Goal: Task Accomplishment & Management: Use online tool/utility

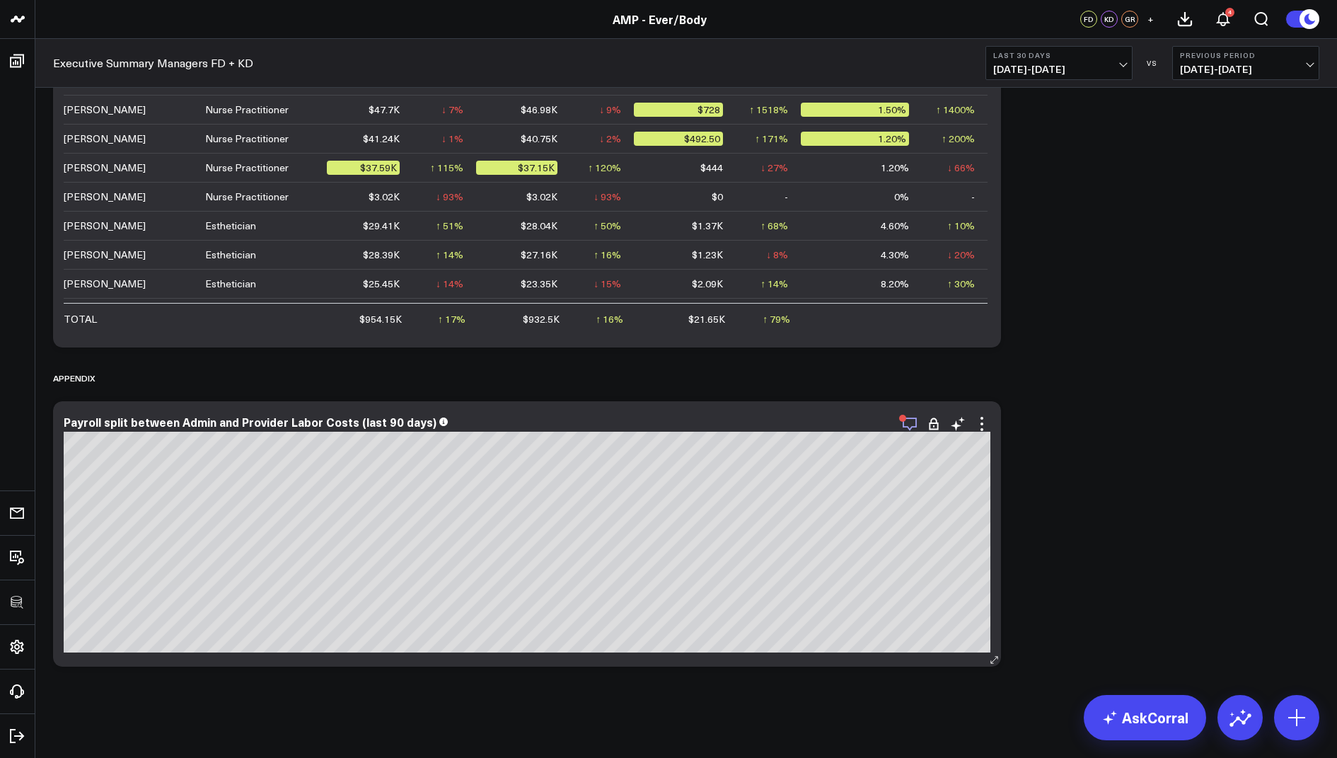
click at [902, 423] on icon "button" at bounding box center [909, 423] width 17 height 17
click at [1112, 392] on div "Appendix" at bounding box center [686, 377] width 1266 height 33
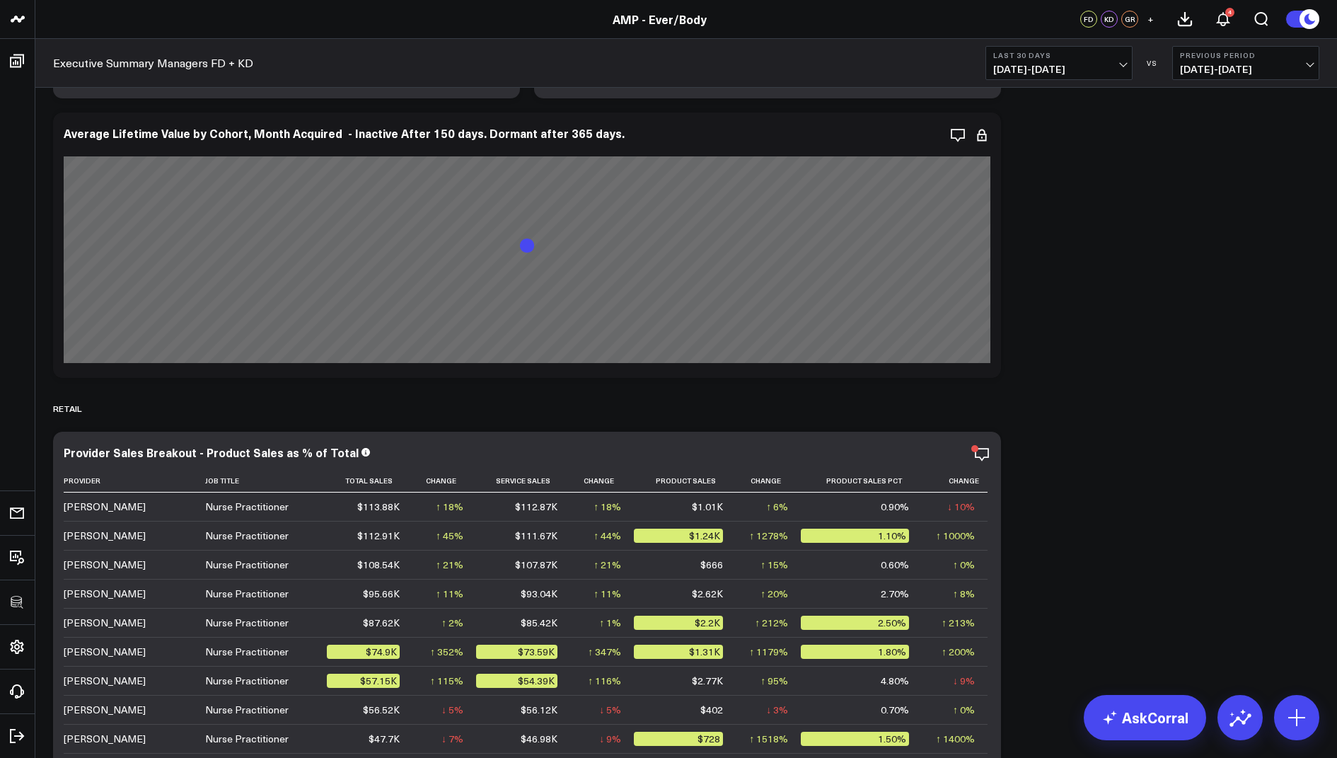
scroll to position [6759, 0]
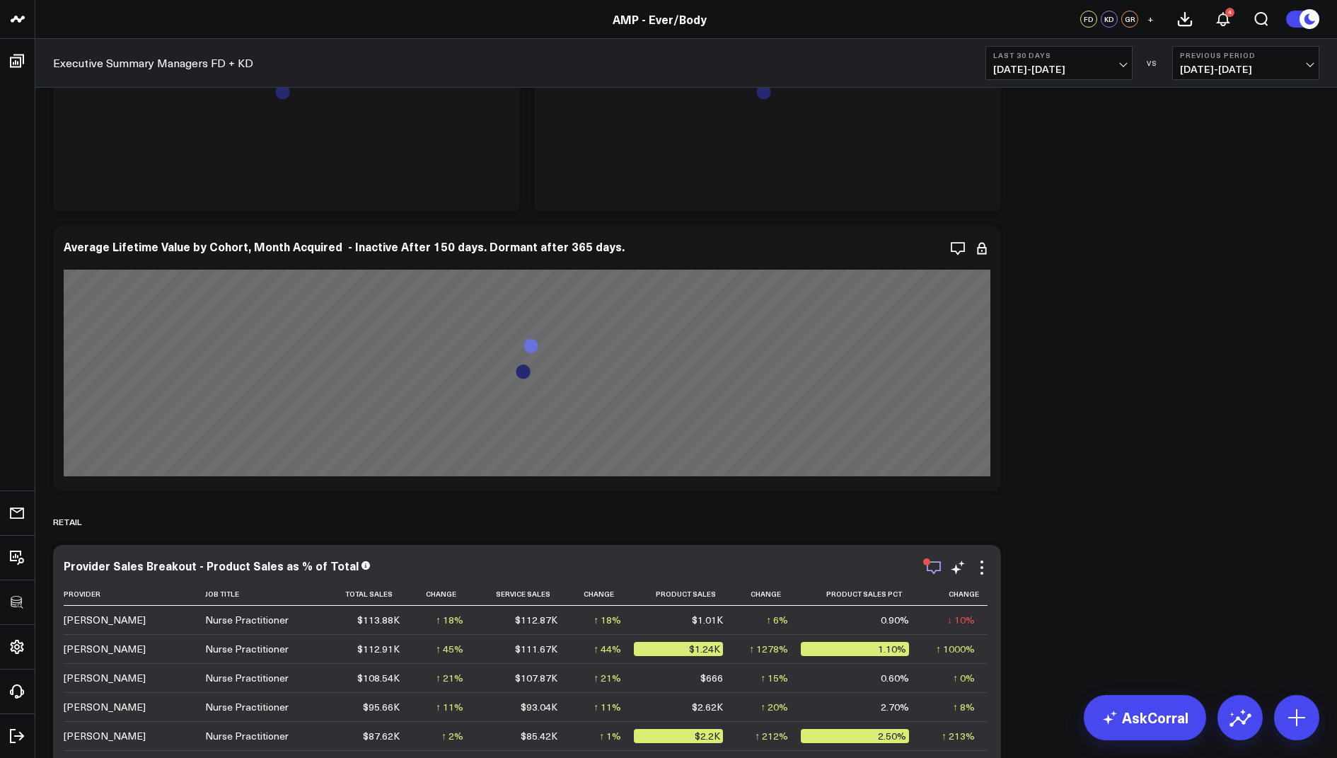
click at [941, 560] on icon "button" at bounding box center [933, 567] width 17 height 17
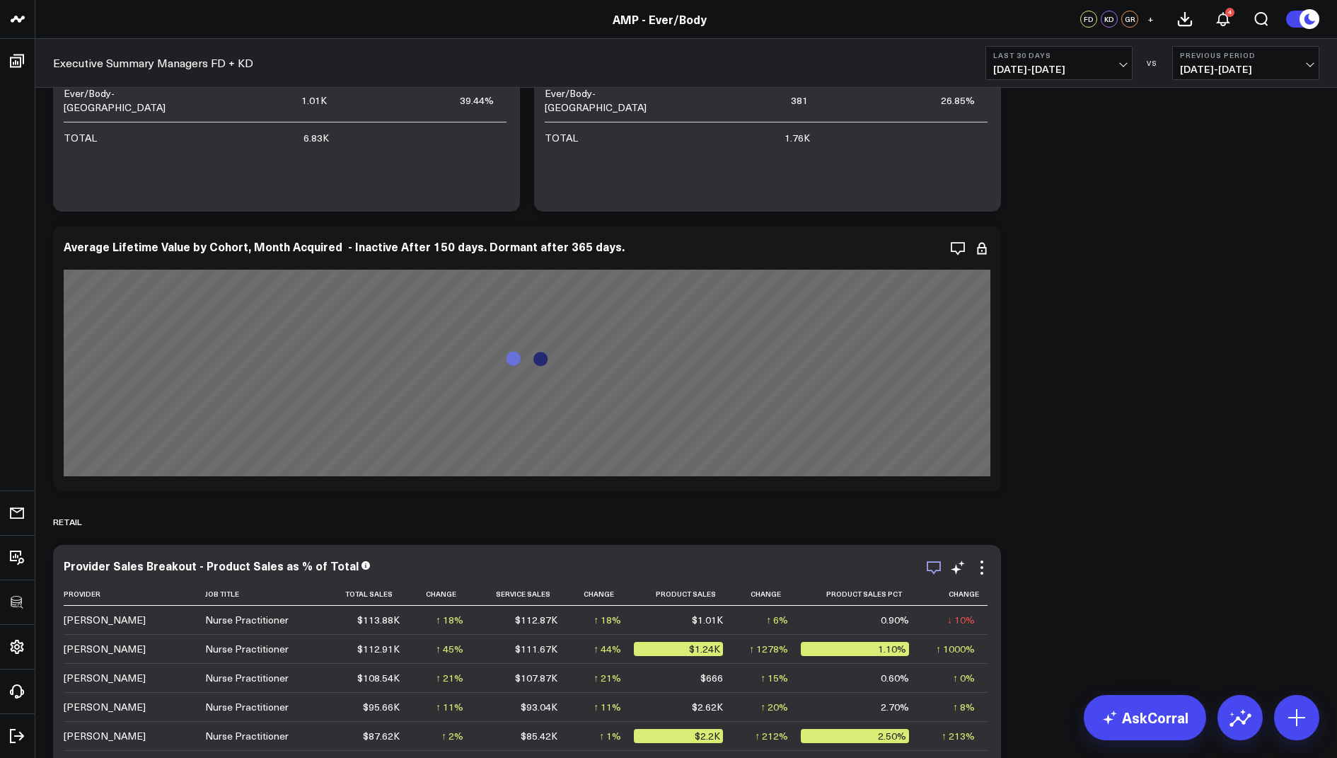
click at [933, 559] on icon "button" at bounding box center [933, 567] width 17 height 17
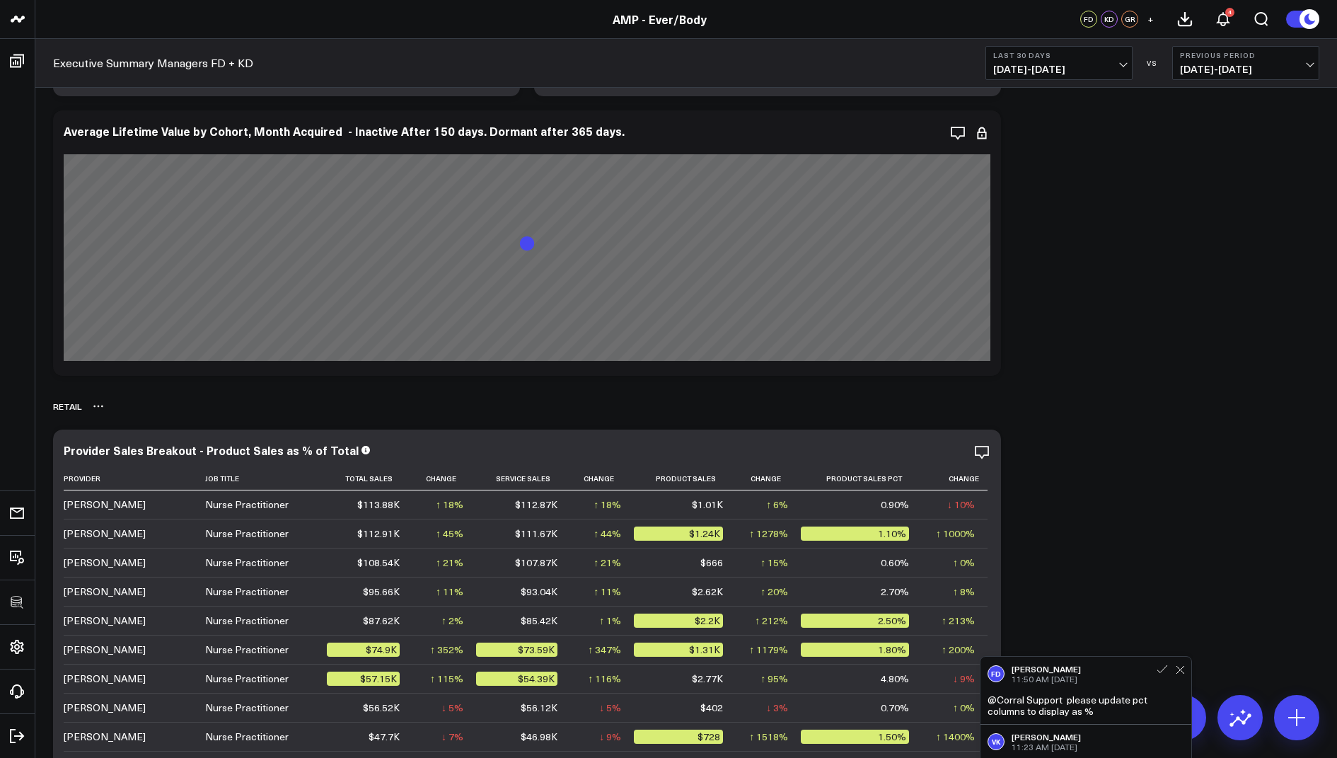
scroll to position [6879, 0]
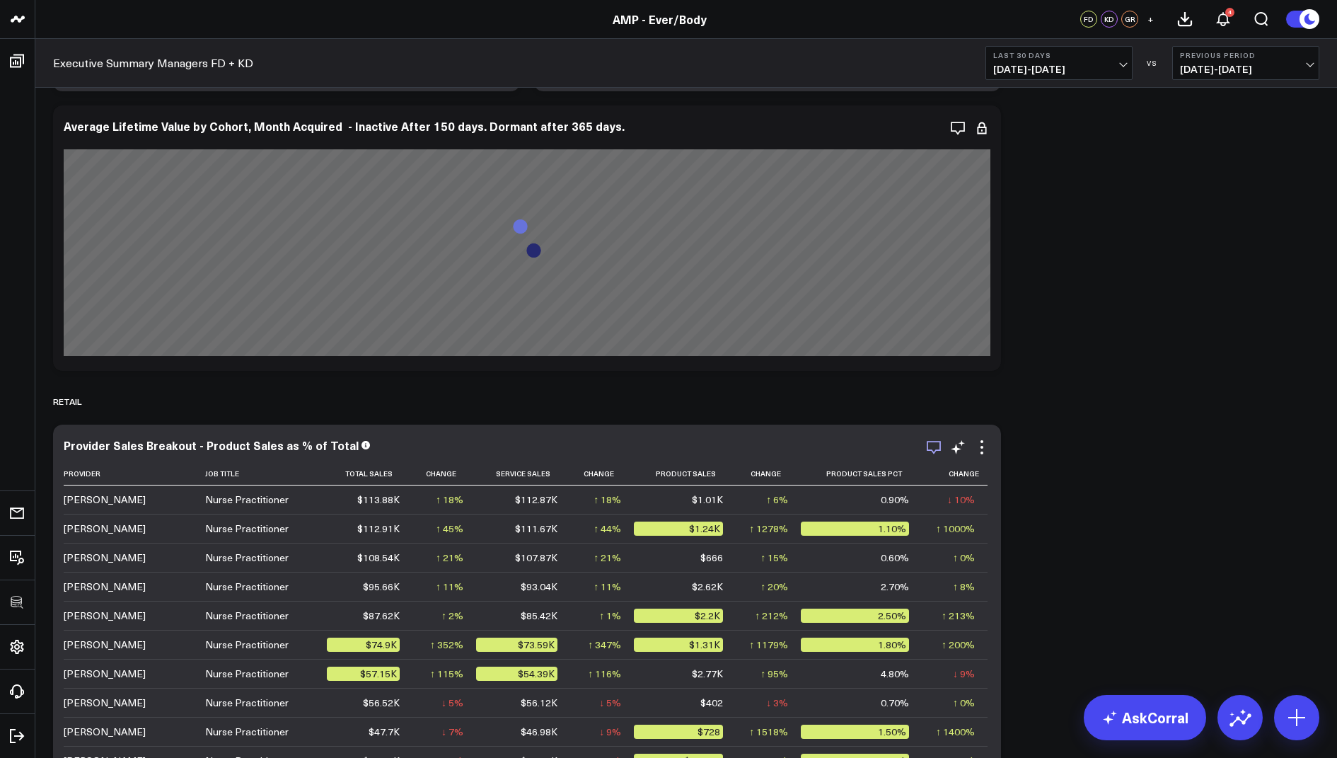
click at [933, 448] on icon "button" at bounding box center [933, 447] width 17 height 17
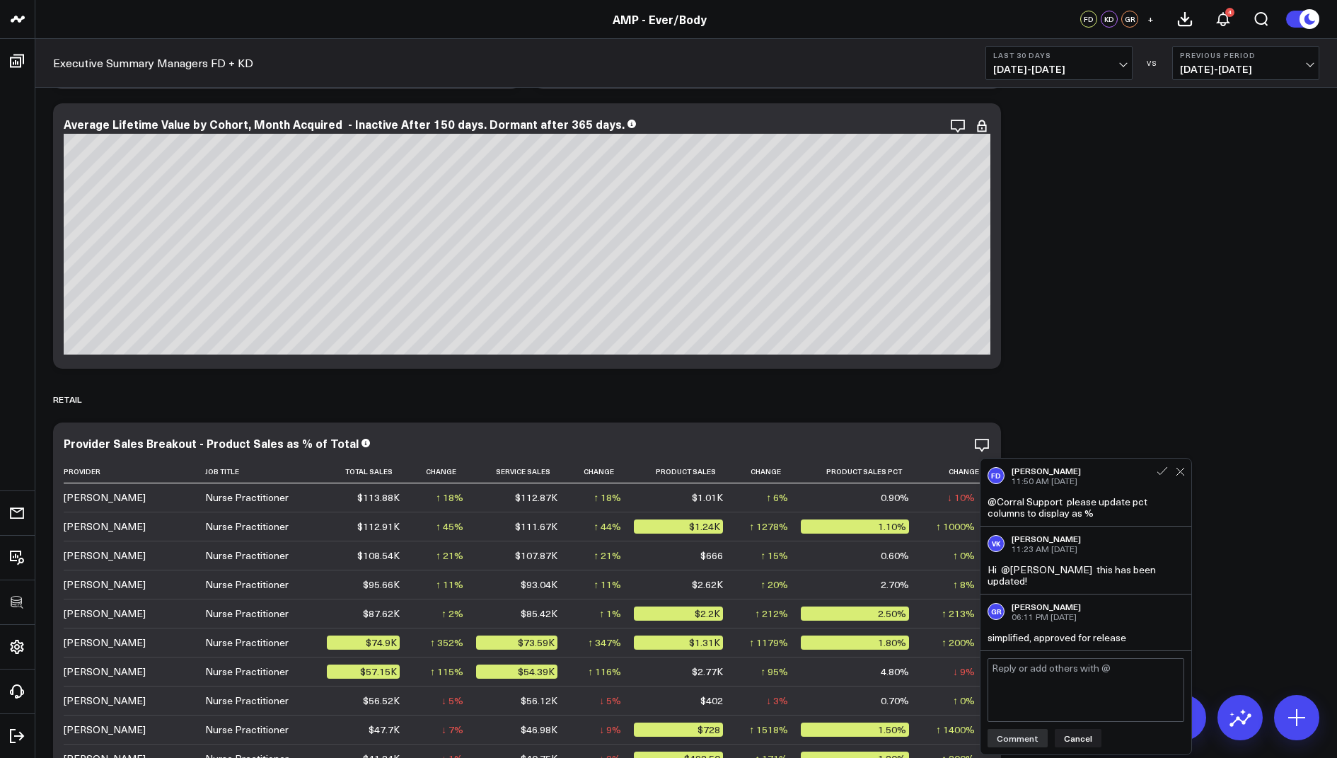
scroll to position [6876, 0]
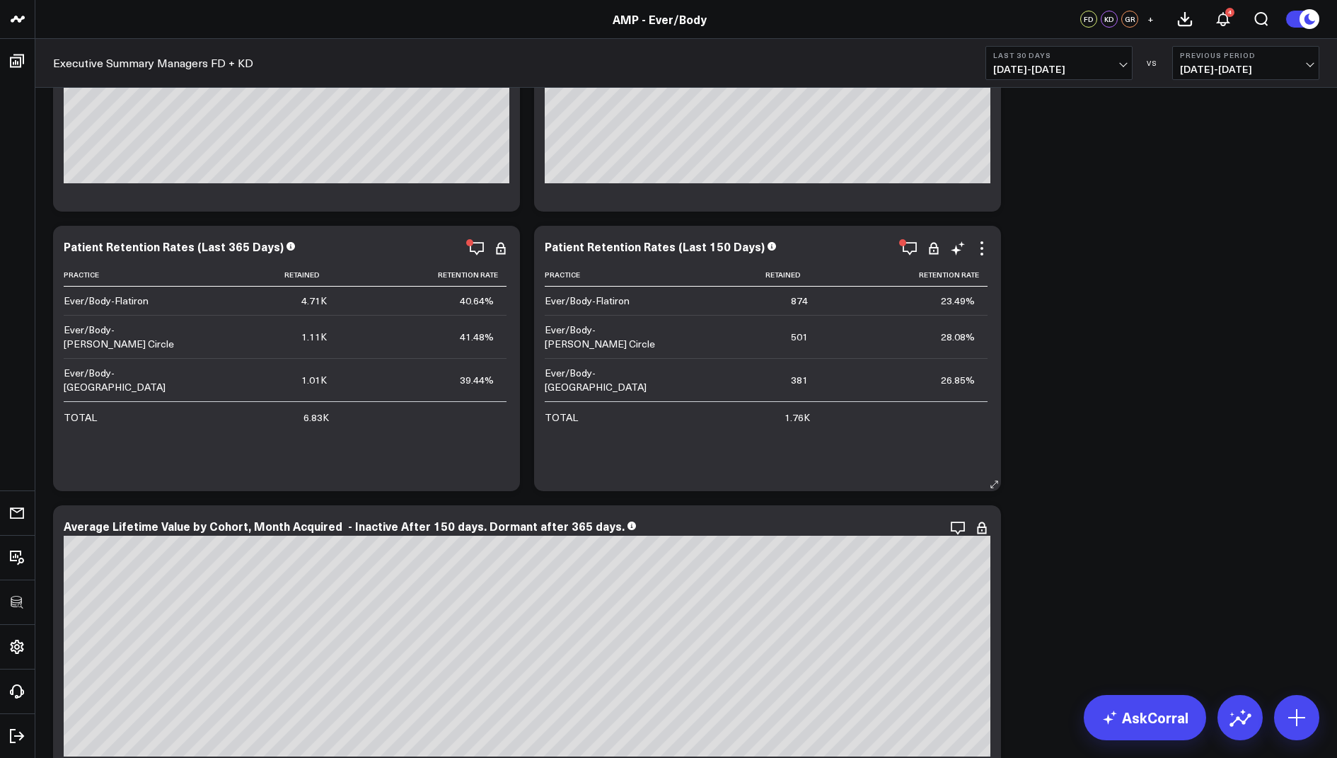
scroll to position [6466, 0]
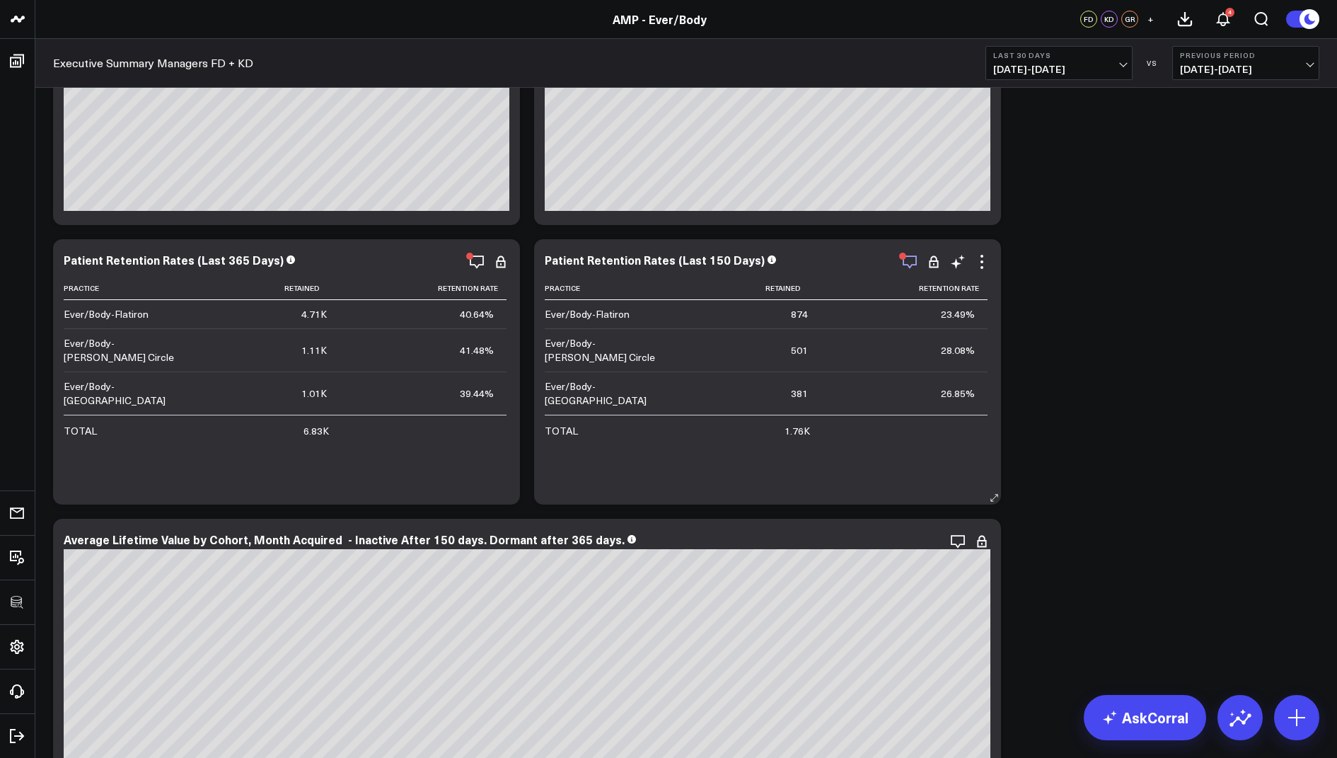
click at [905, 257] on icon "button" at bounding box center [909, 261] width 17 height 17
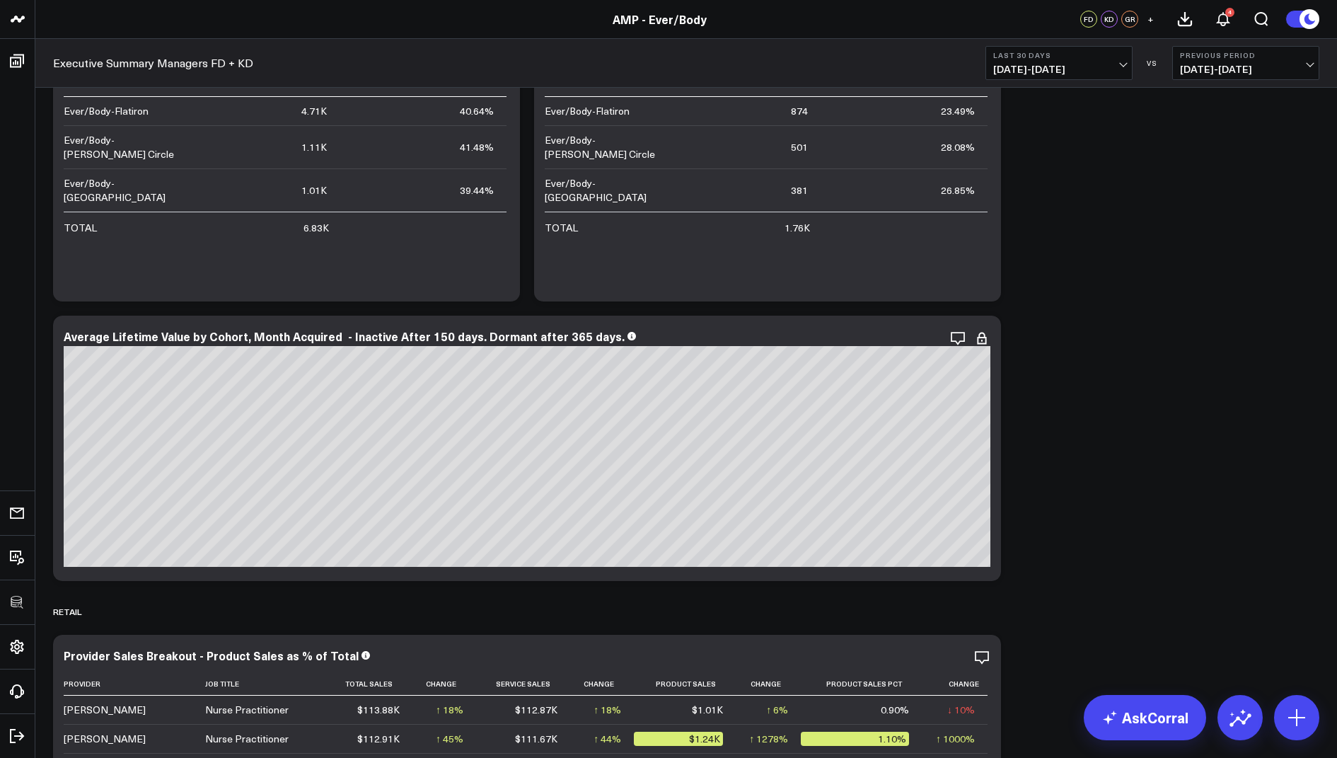
scroll to position [6673, 0]
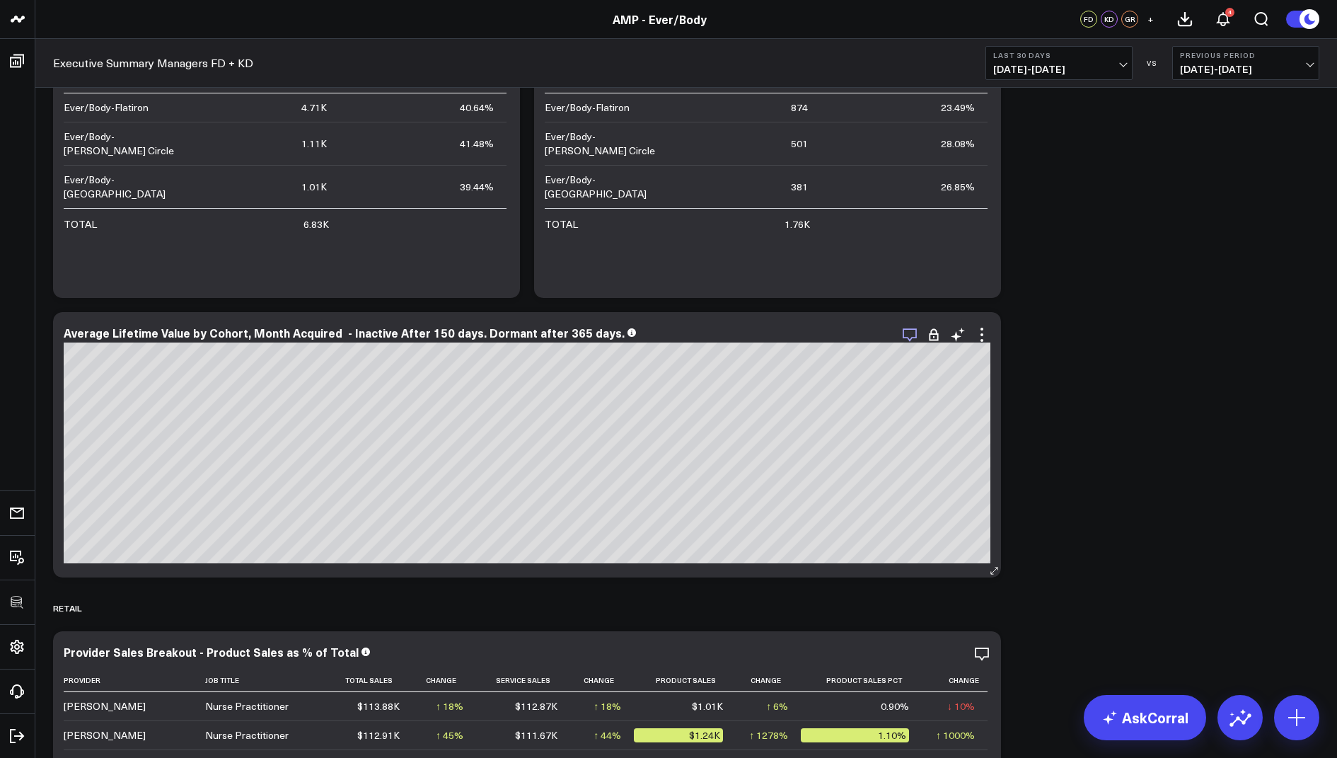
click at [915, 337] on icon "button" at bounding box center [909, 334] width 17 height 17
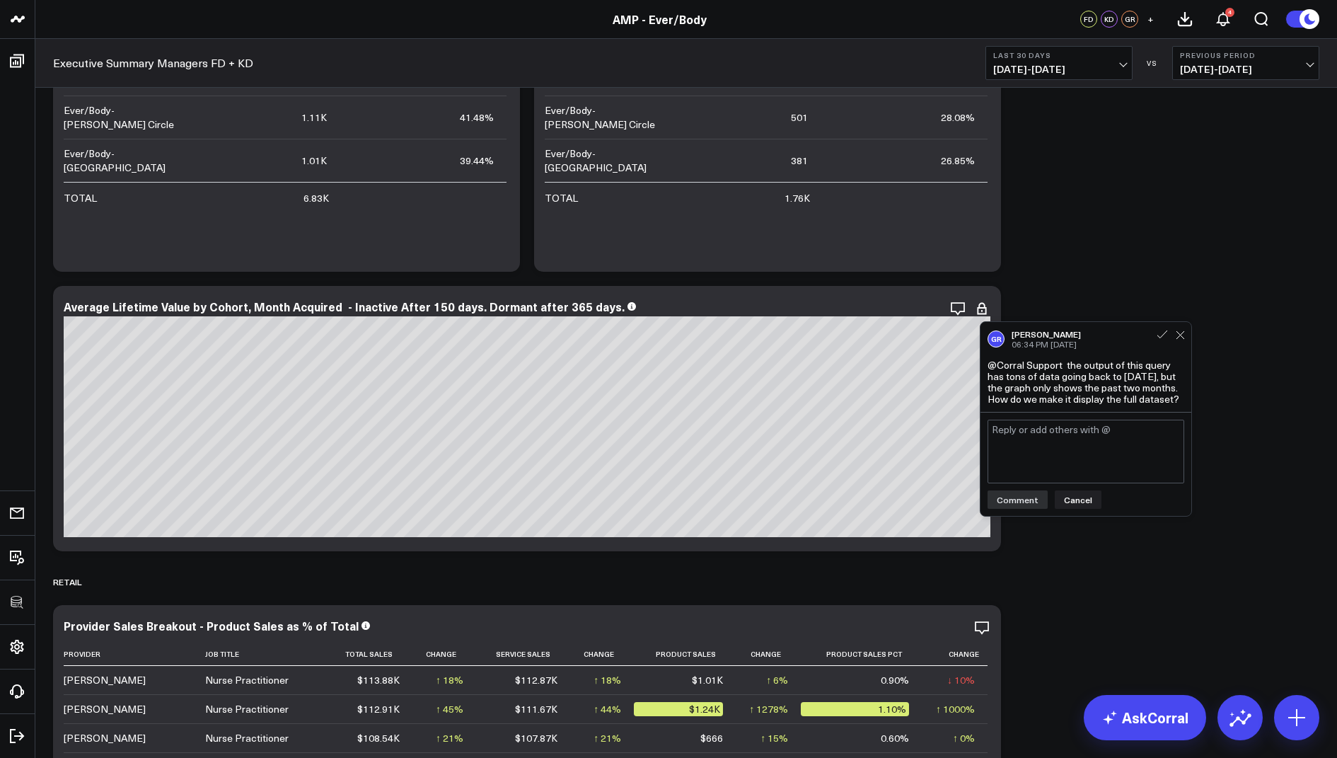
scroll to position [6699, 0]
click at [980, 304] on icon at bounding box center [981, 307] width 17 height 17
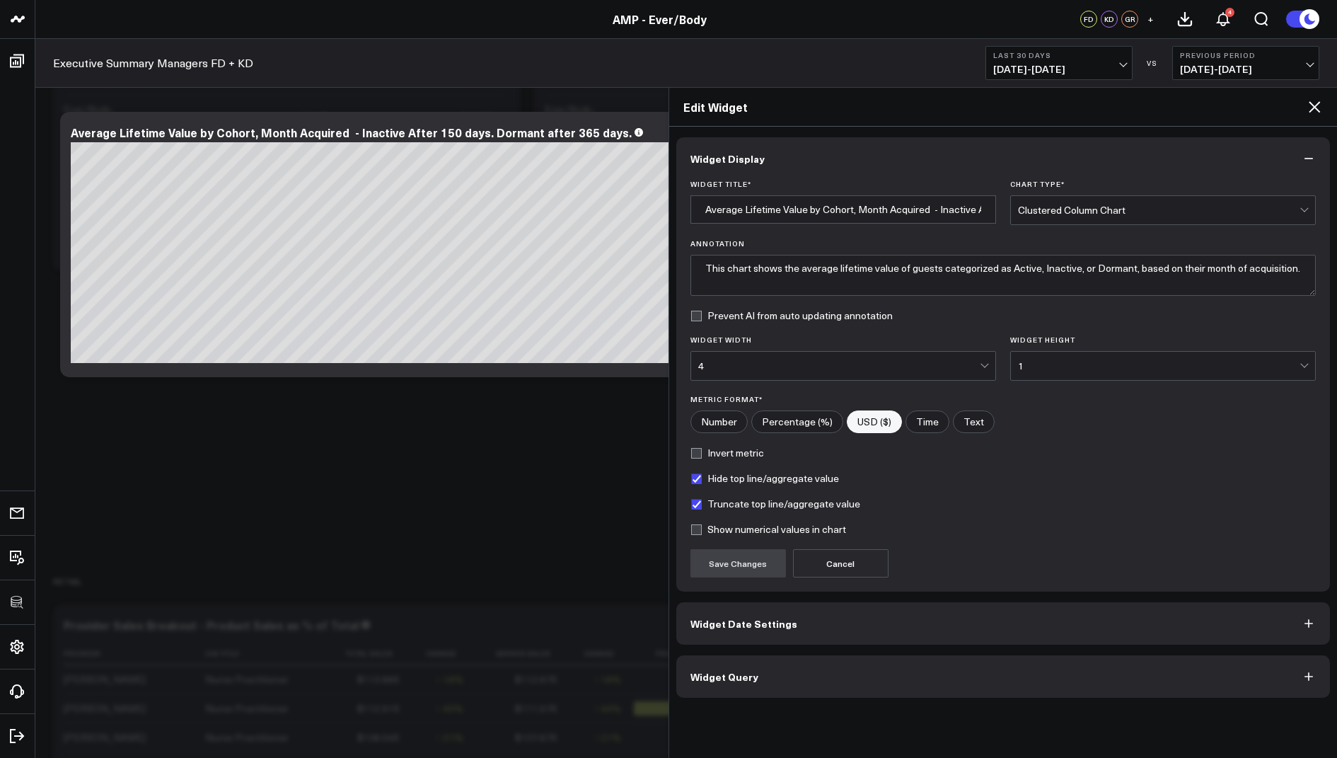
click at [744, 622] on span "Widget Date Settings" at bounding box center [743, 623] width 107 height 11
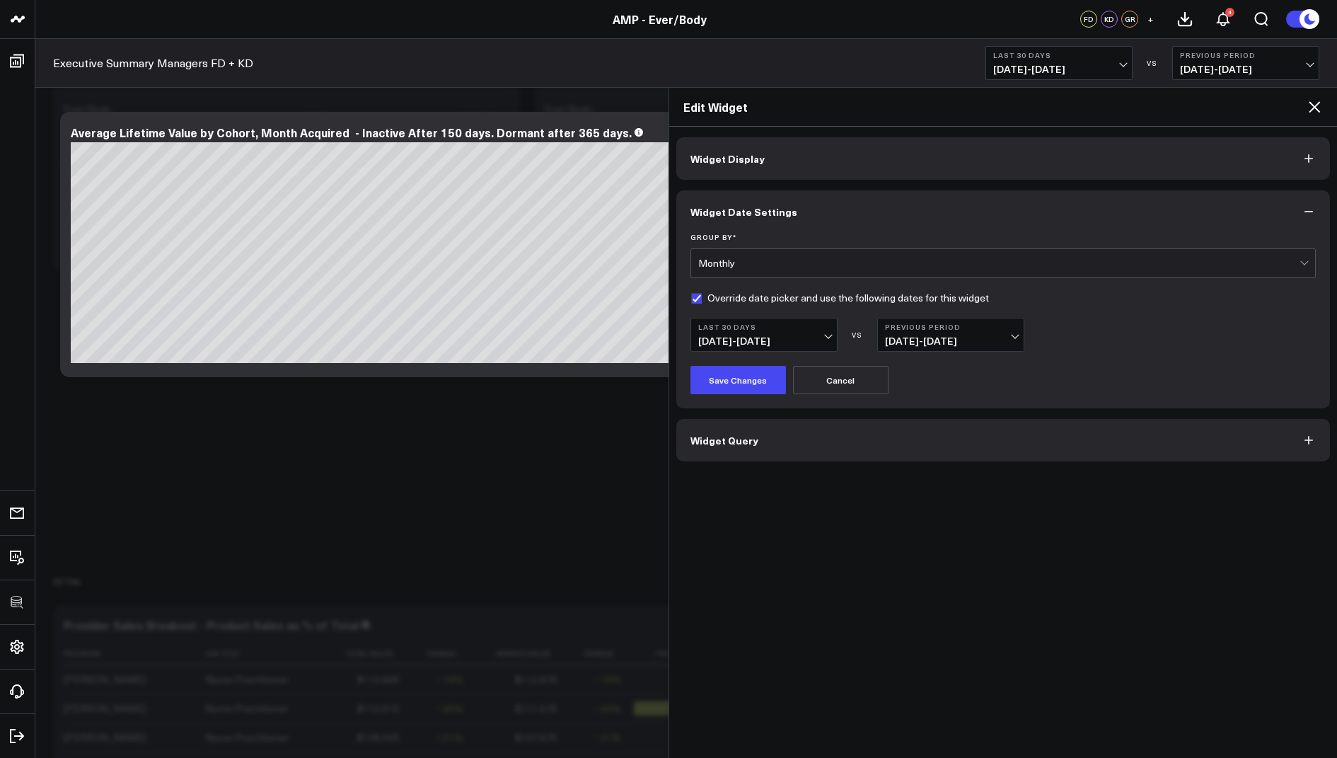
click at [809, 338] on span "09/01/25 - 09/30/25" at bounding box center [764, 340] width 132 height 11
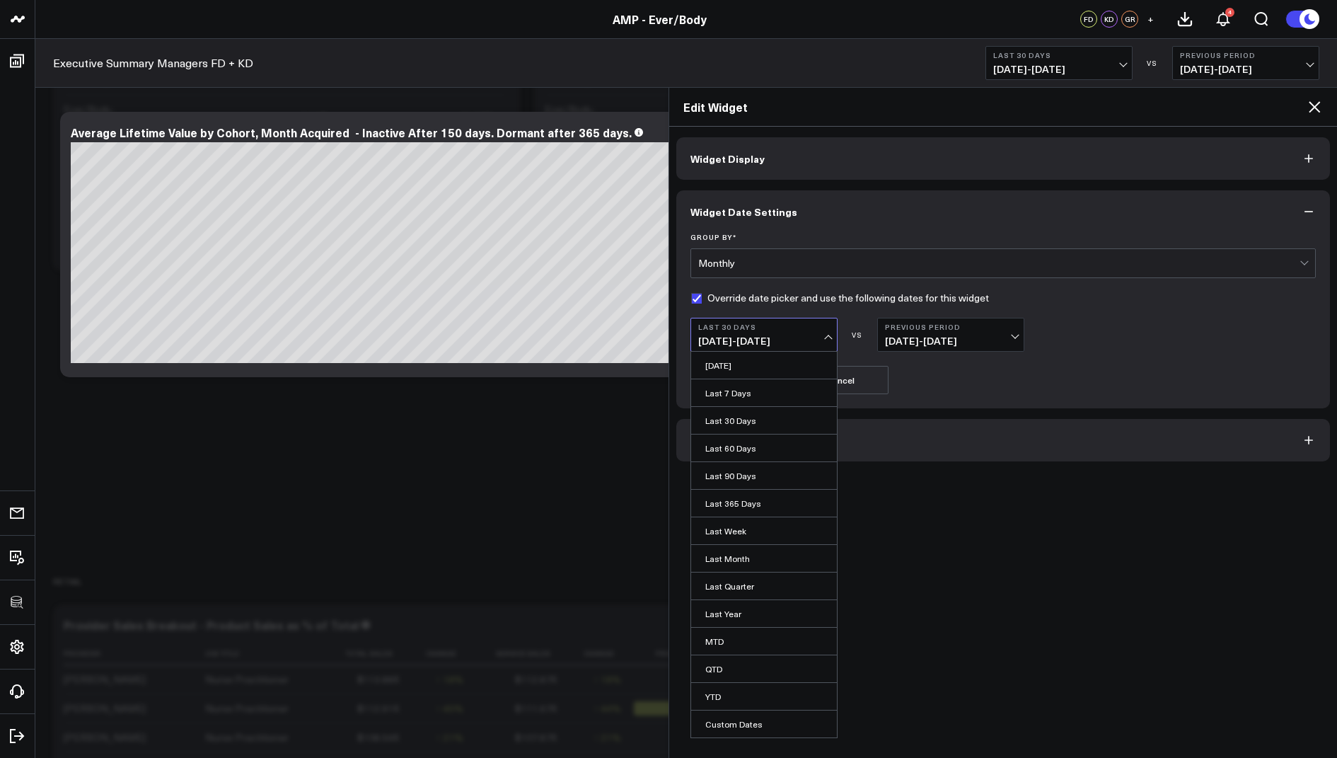
click at [1010, 538] on div "Widget Display Widget Date Settings Group By * Monthly Override date picker and…" at bounding box center [1003, 442] width 668 height 631
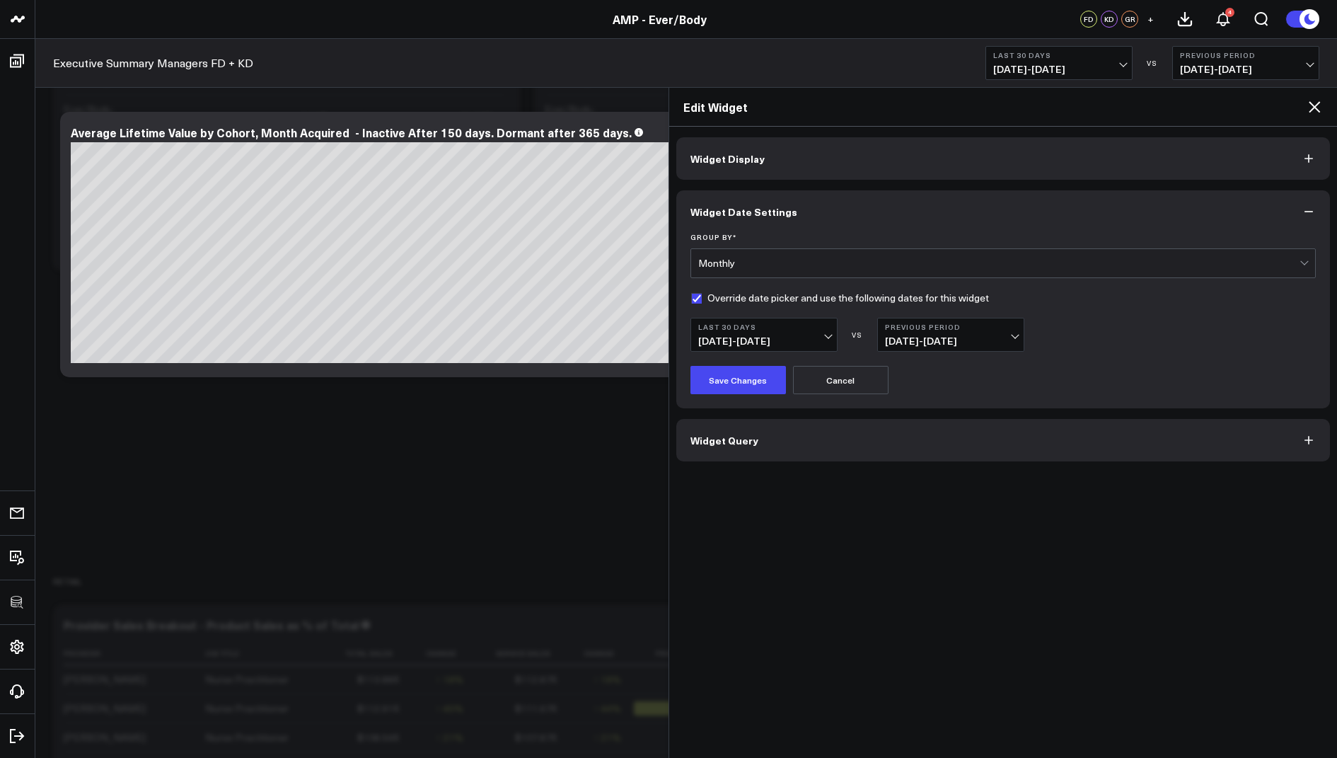
click at [692, 300] on label "Override date picker and use the following dates for this widget" at bounding box center [839, 297] width 299 height 11
click at [692, 300] on input "Override date picker and use the following dates for this widget" at bounding box center [695, 297] width 11 height 11
checkbox input "false"
click at [738, 380] on button "Save Changes" at bounding box center [737, 380] width 95 height 28
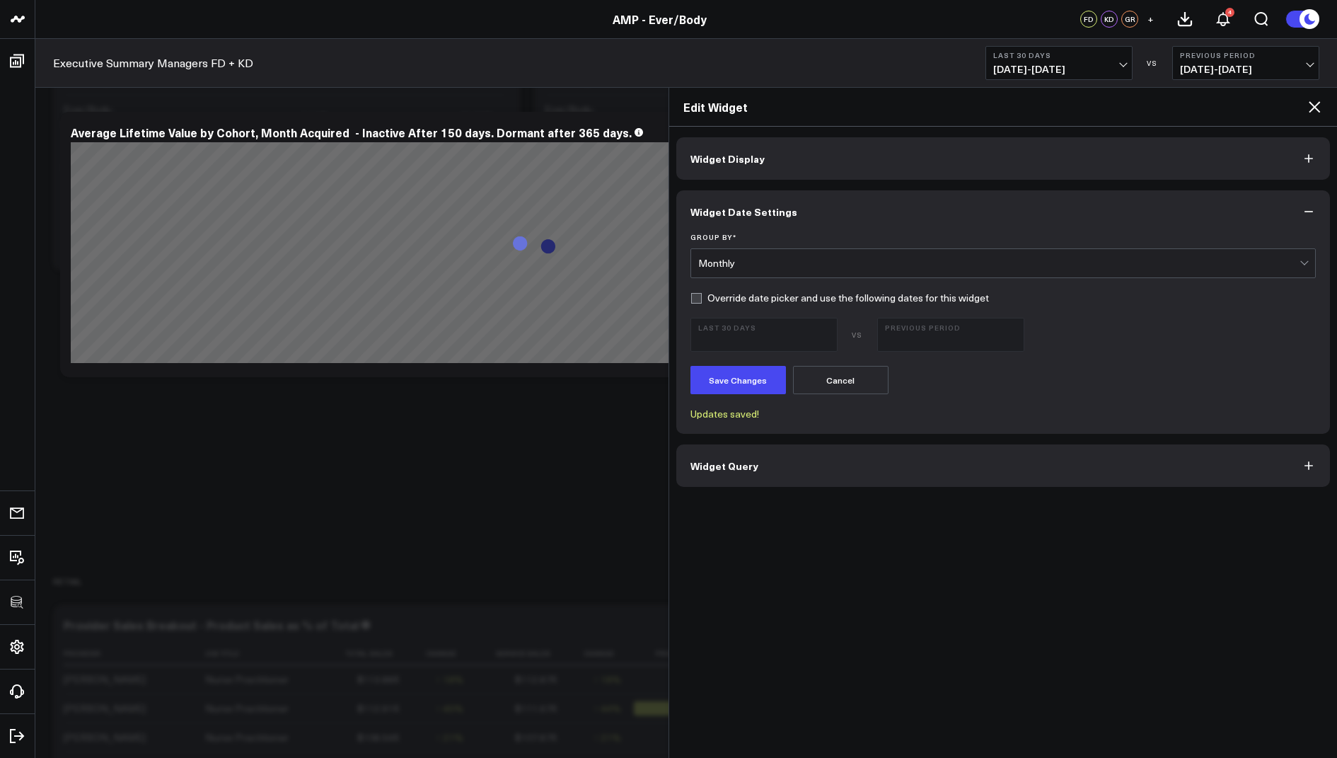
click at [1311, 103] on icon at bounding box center [1314, 106] width 11 height 11
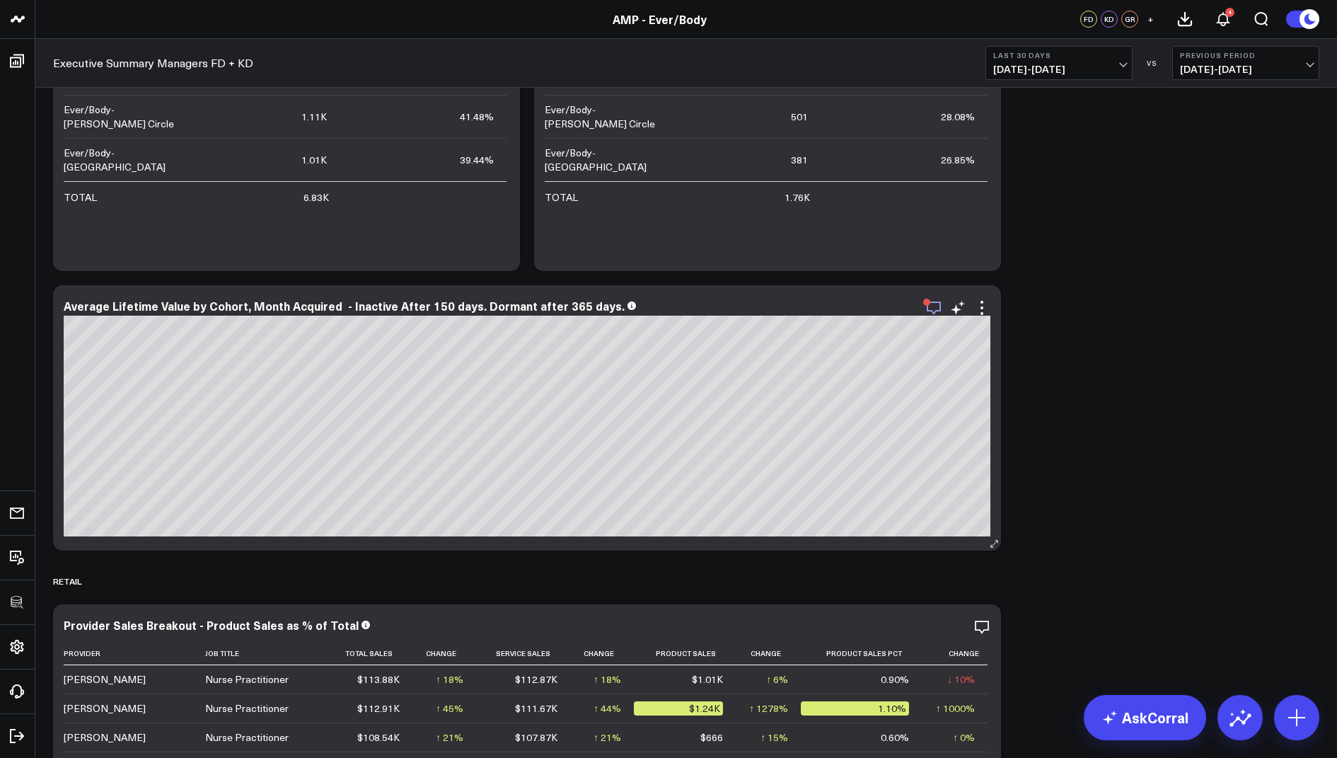
click at [933, 303] on icon "button" at bounding box center [933, 307] width 17 height 17
click at [1057, 54] on b "Last 30 Days" at bounding box center [1059, 55] width 132 height 8
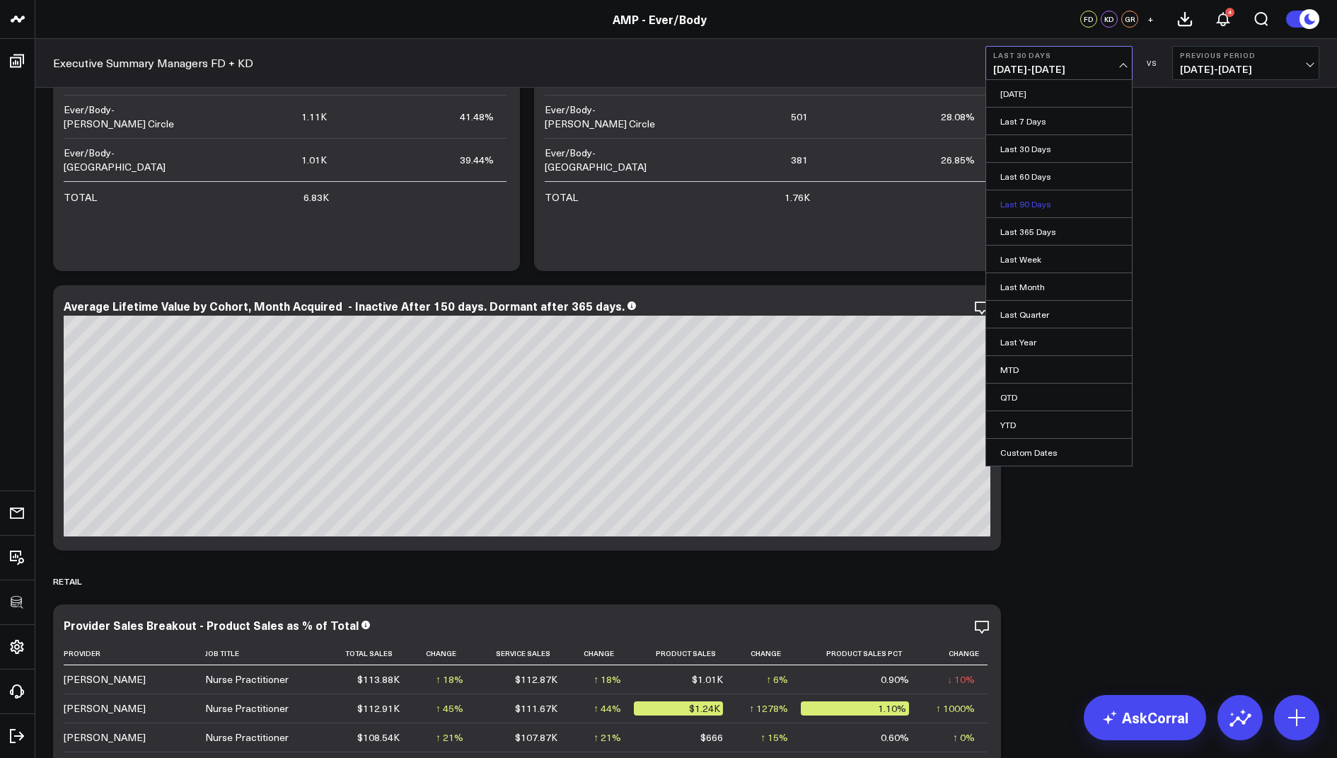
click at [1036, 201] on link "Last 90 Days" at bounding box center [1059, 203] width 146 height 27
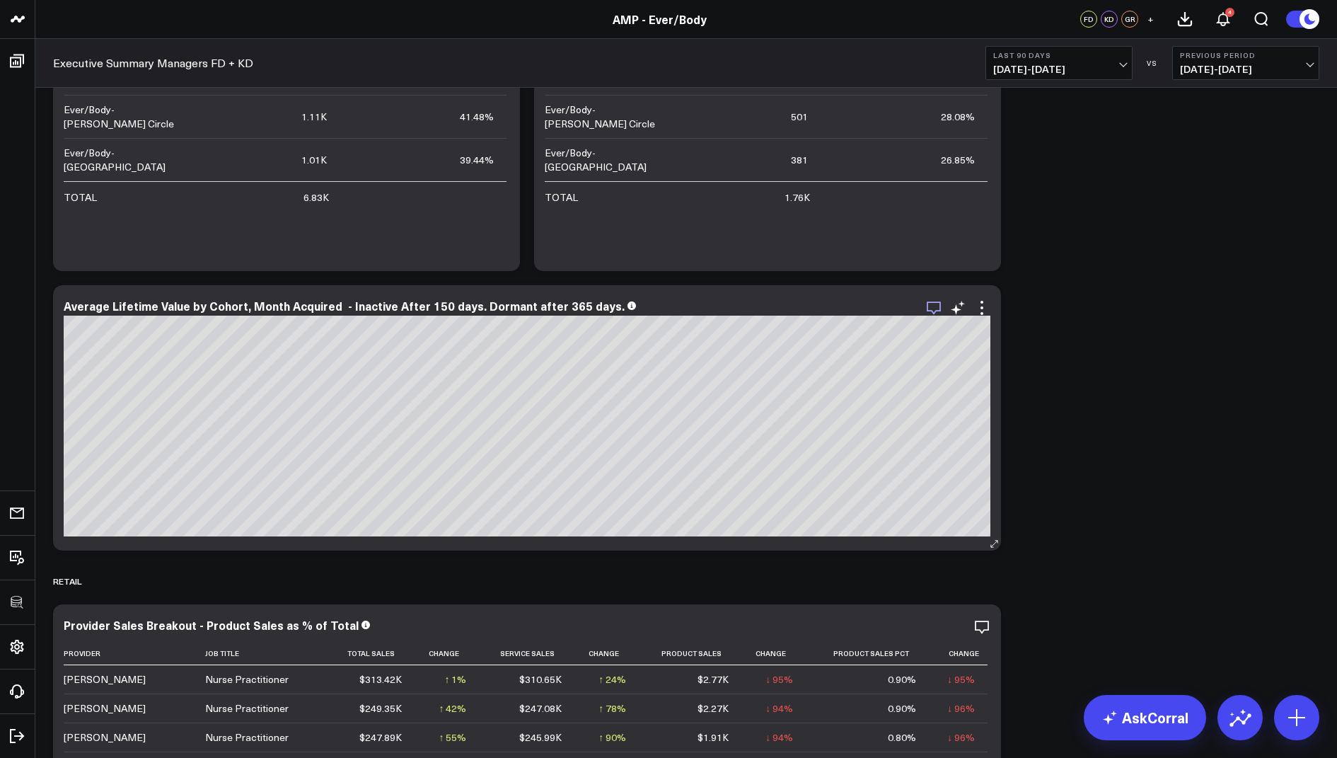
click at [935, 307] on icon "button" at bounding box center [933, 307] width 17 height 17
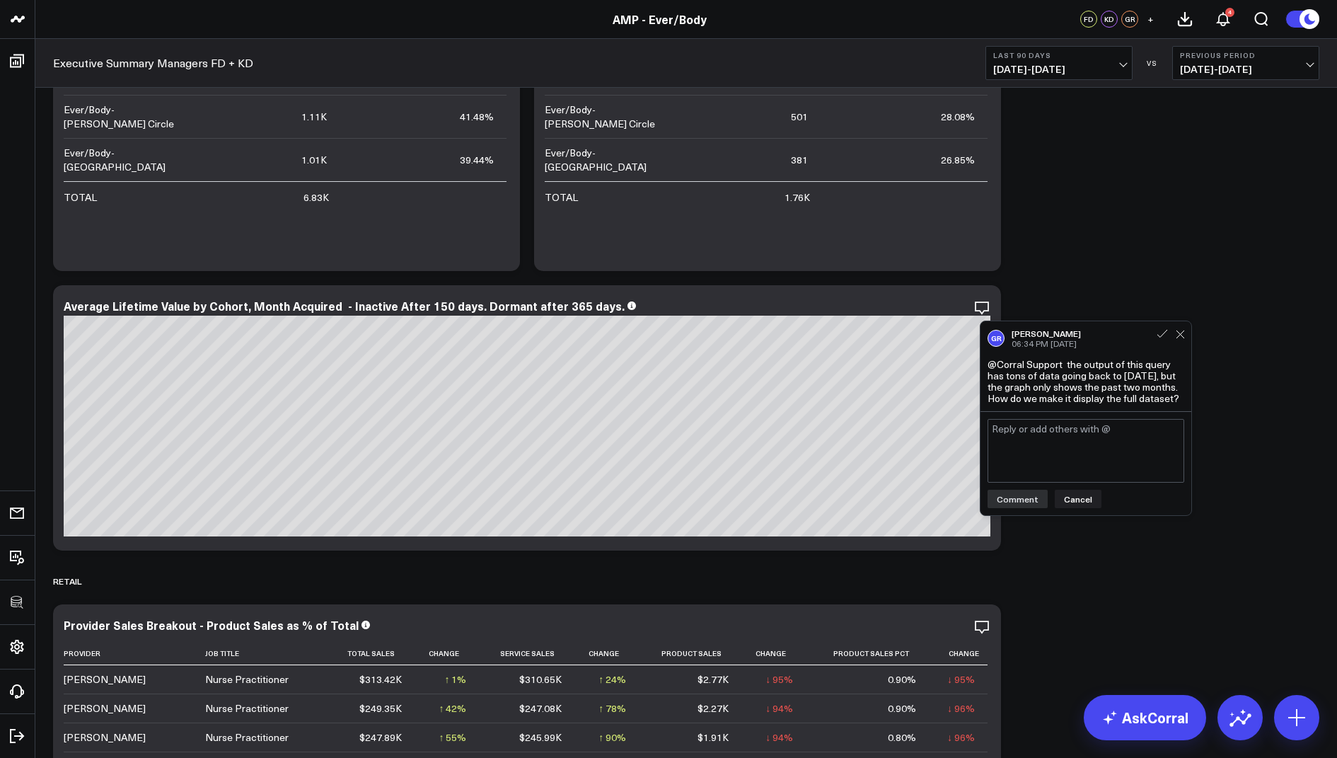
type textarea "@"
click at [1084, 497] on div "Garrison Roberts" at bounding box center [1099, 496] width 158 height 14
type textarea "hi @Garrison Roberts I'v updated the widget, it was previiously looking"
click at [983, 308] on icon at bounding box center [981, 307] width 17 height 17
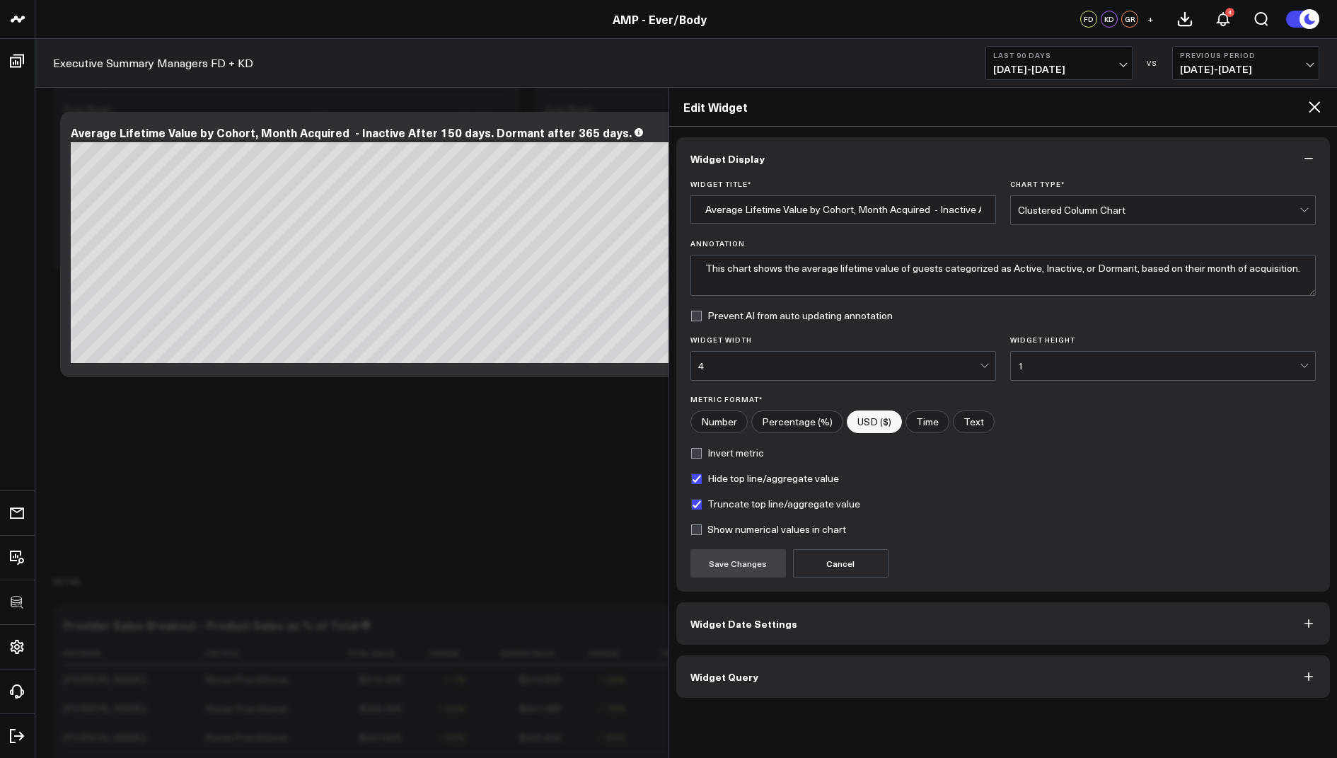
click at [706, 627] on button "Widget Date Settings" at bounding box center [1003, 623] width 654 height 42
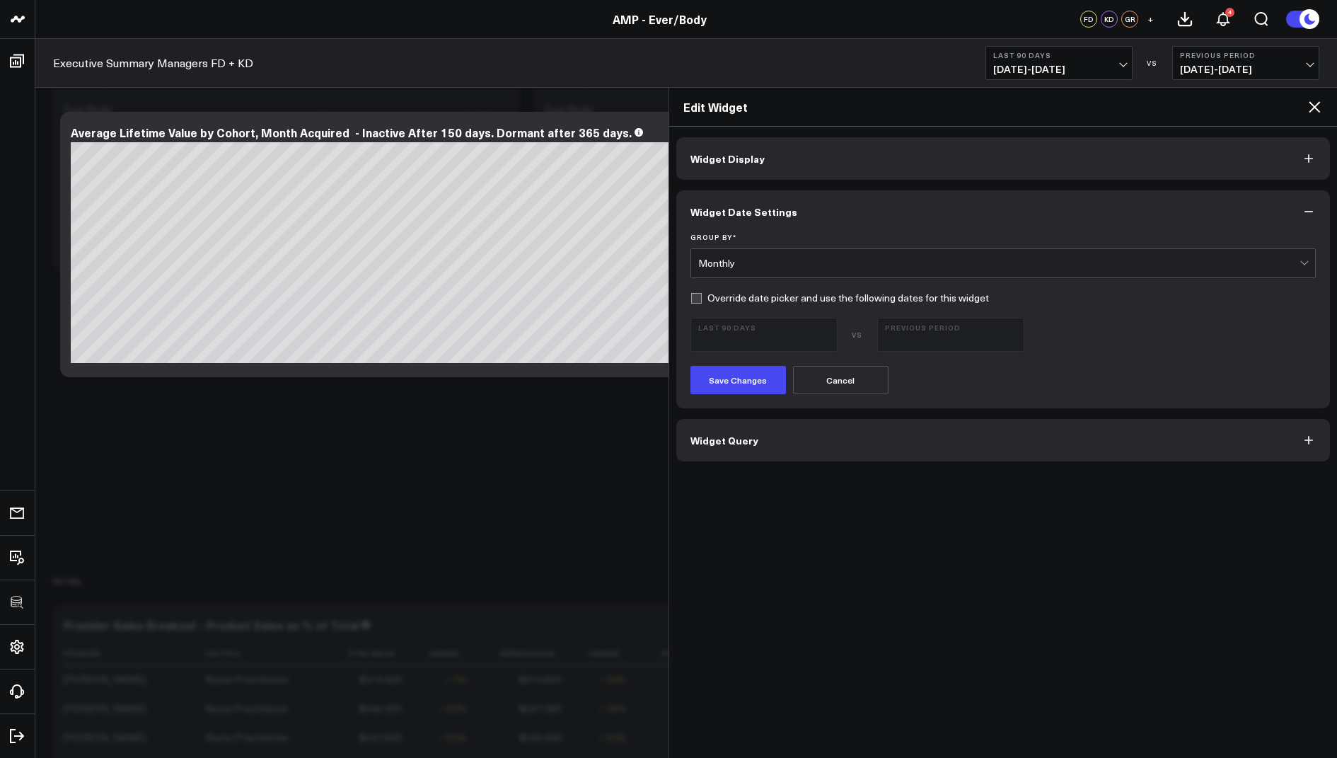
click at [1314, 102] on icon at bounding box center [1314, 106] width 17 height 17
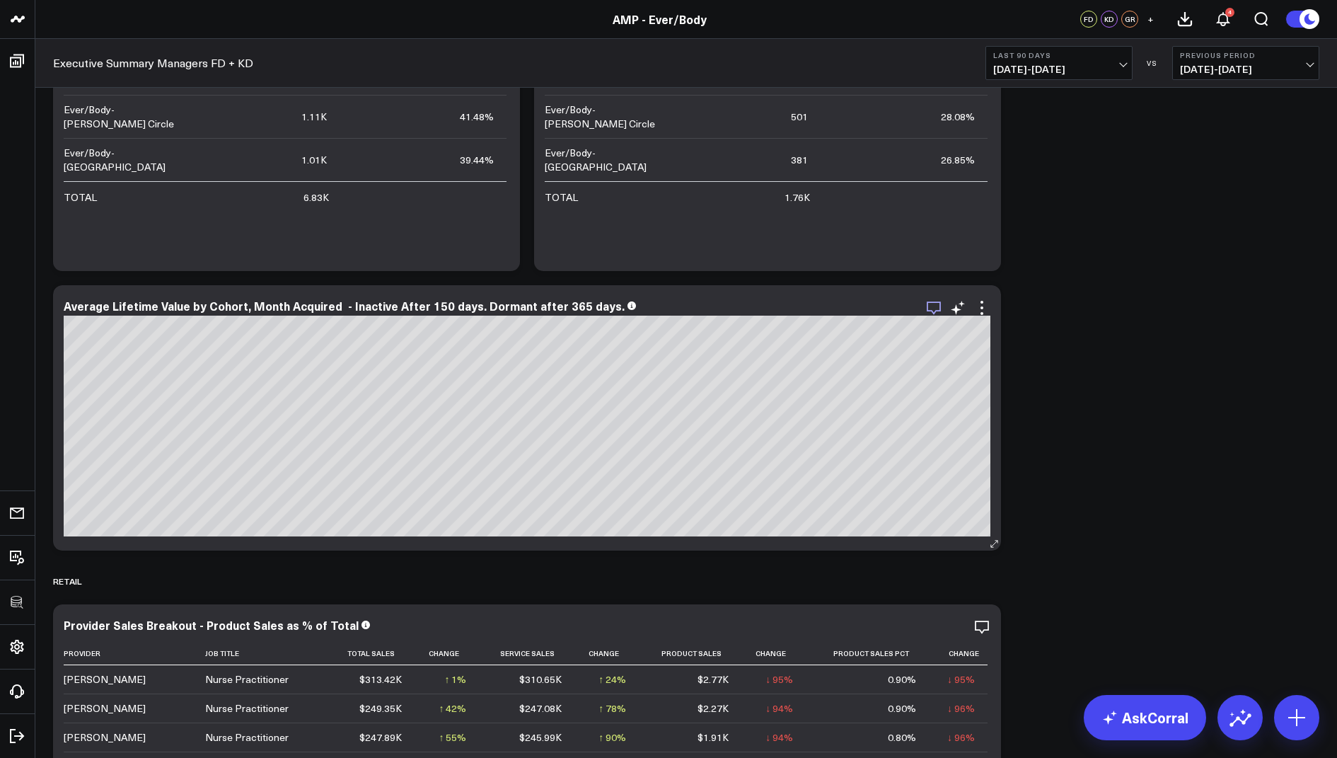
click at [935, 308] on icon "button" at bounding box center [933, 307] width 17 height 17
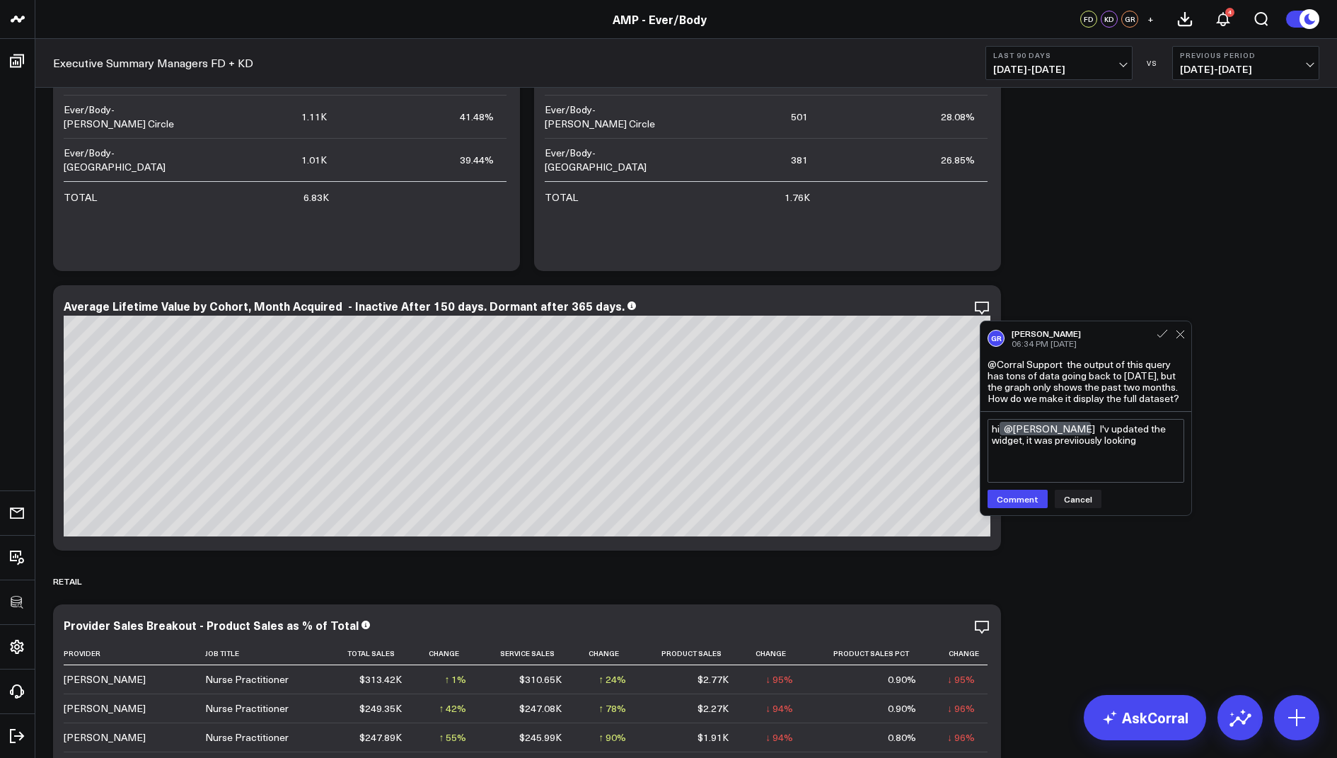
click at [1021, 441] on textarea "hi @Garrison Roberts I'v updated the widget, it was previiously looking" at bounding box center [1085, 451] width 197 height 64
click at [1022, 441] on textarea "hi @Garrison Roberts I'v updated the widget, it was previiously looking" at bounding box center [1085, 451] width 197 height 64
click at [1024, 444] on textarea "hi @Garrison Roberts I'v updated the widget, it was previiously looking" at bounding box center [1085, 451] width 197 height 64
click at [1016, 450] on textarea "hi @Garrison Roberts I'v updated the widget - please take a look. it was previi…" at bounding box center [1085, 451] width 197 height 64
click at [1102, 451] on textarea "hi @Garrison Roberts I'v updated the widget - please take a look. it was previo…" at bounding box center [1085, 451] width 197 height 64
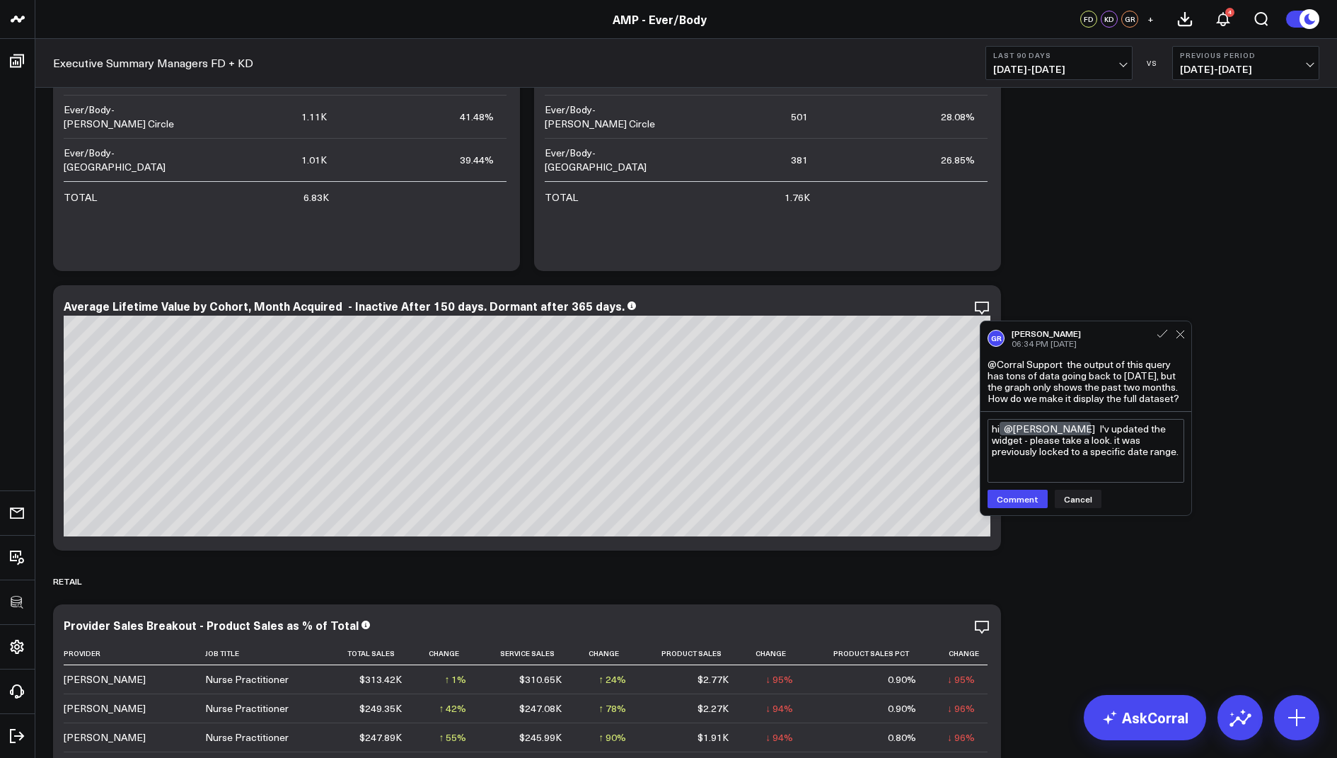
click at [1091, 427] on textarea "hi @Garrison Roberts I'v updated the widget - please take a look. it was previo…" at bounding box center [1085, 451] width 197 height 64
click at [1002, 439] on textarea "hi @Garrison Roberts thank you flagging! I'v updated the widget - please take a…" at bounding box center [1085, 451] width 197 height 64
type textarea "hi @Garrison Roberts thank you flagging! I've updated the widget - please take …"
click at [1006, 492] on button "Comment" at bounding box center [1017, 498] width 60 height 18
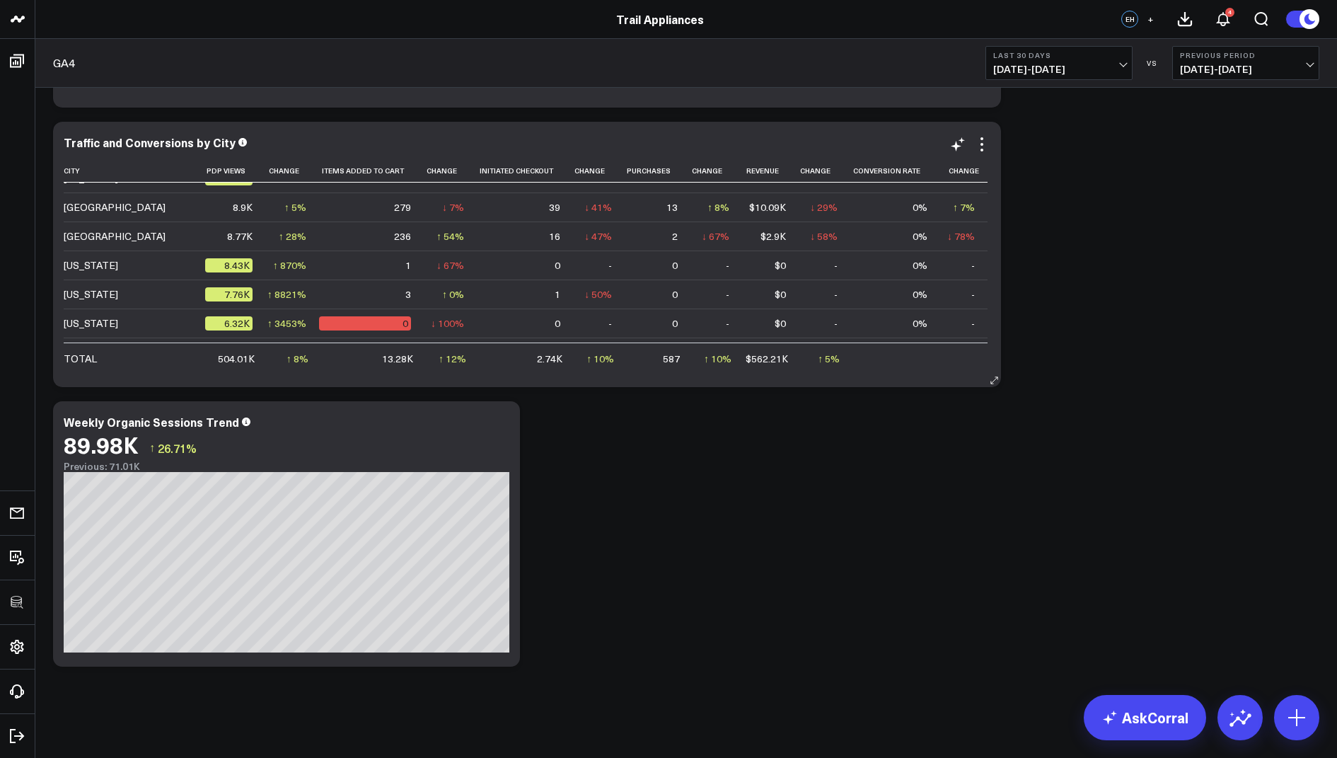
scroll to position [221, 0]
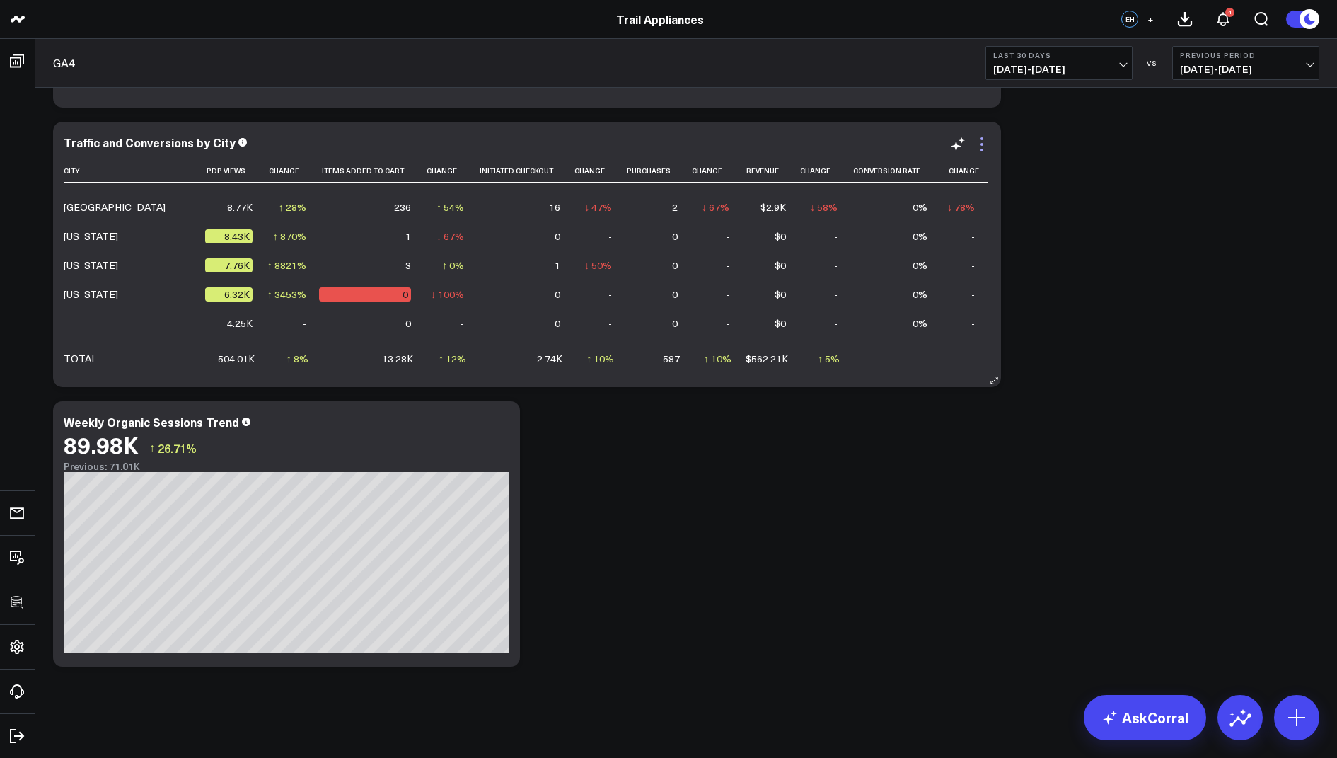
click at [983, 146] on icon at bounding box center [981, 144] width 17 height 17
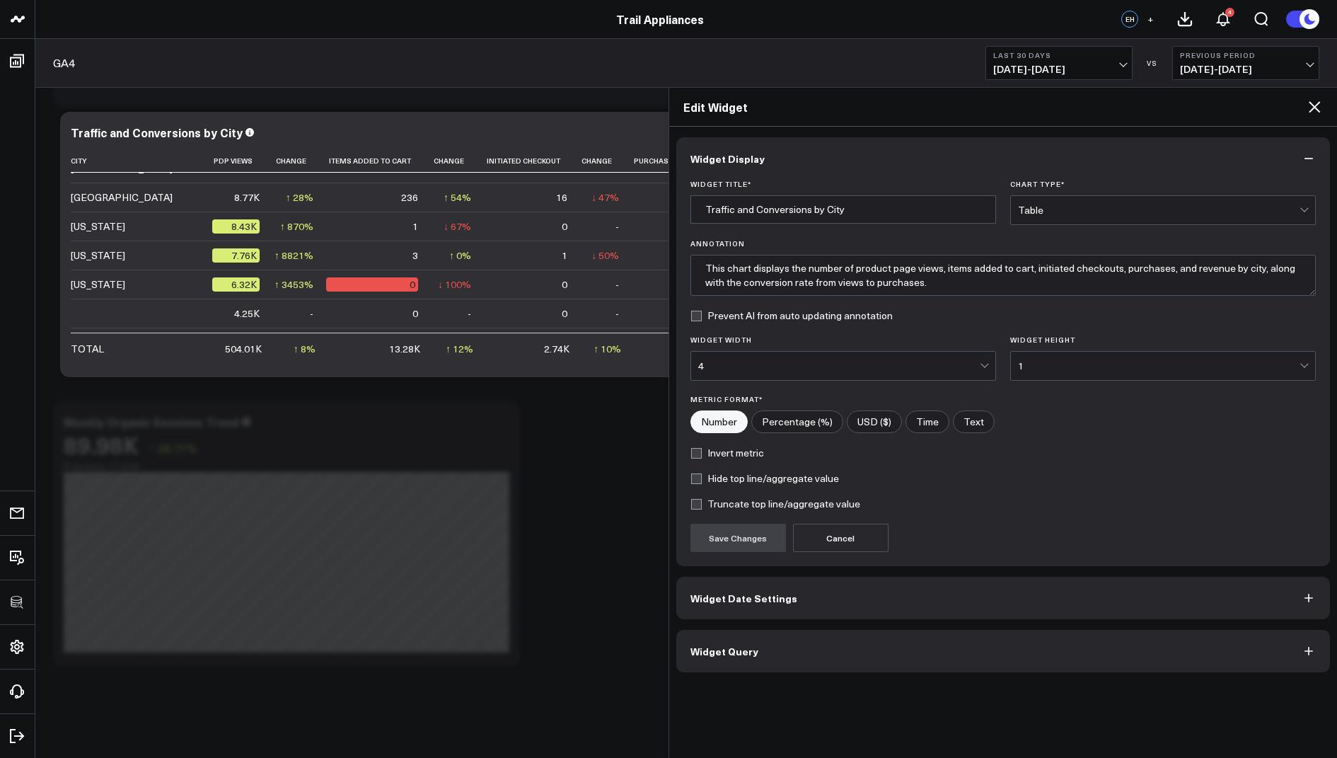
click at [749, 645] on span "Widget Query" at bounding box center [724, 650] width 68 height 11
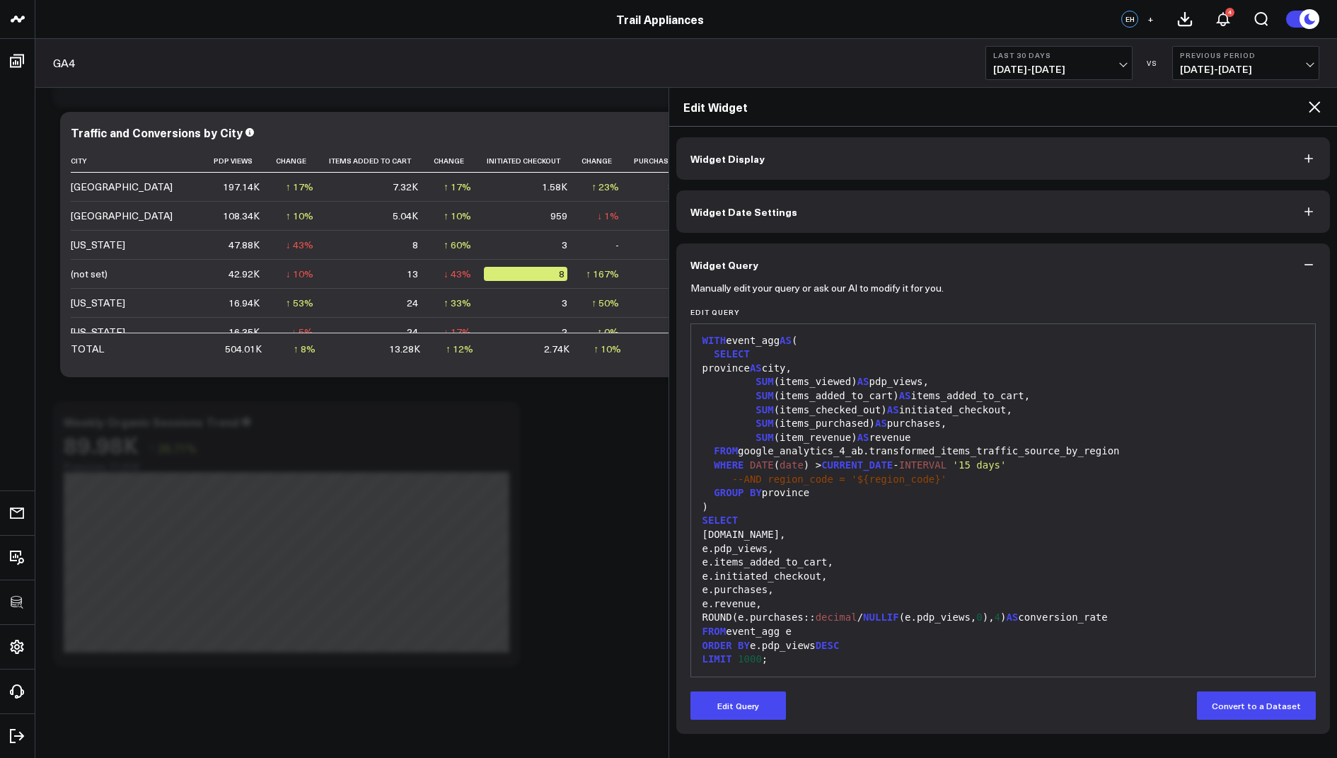
scroll to position [13, 0]
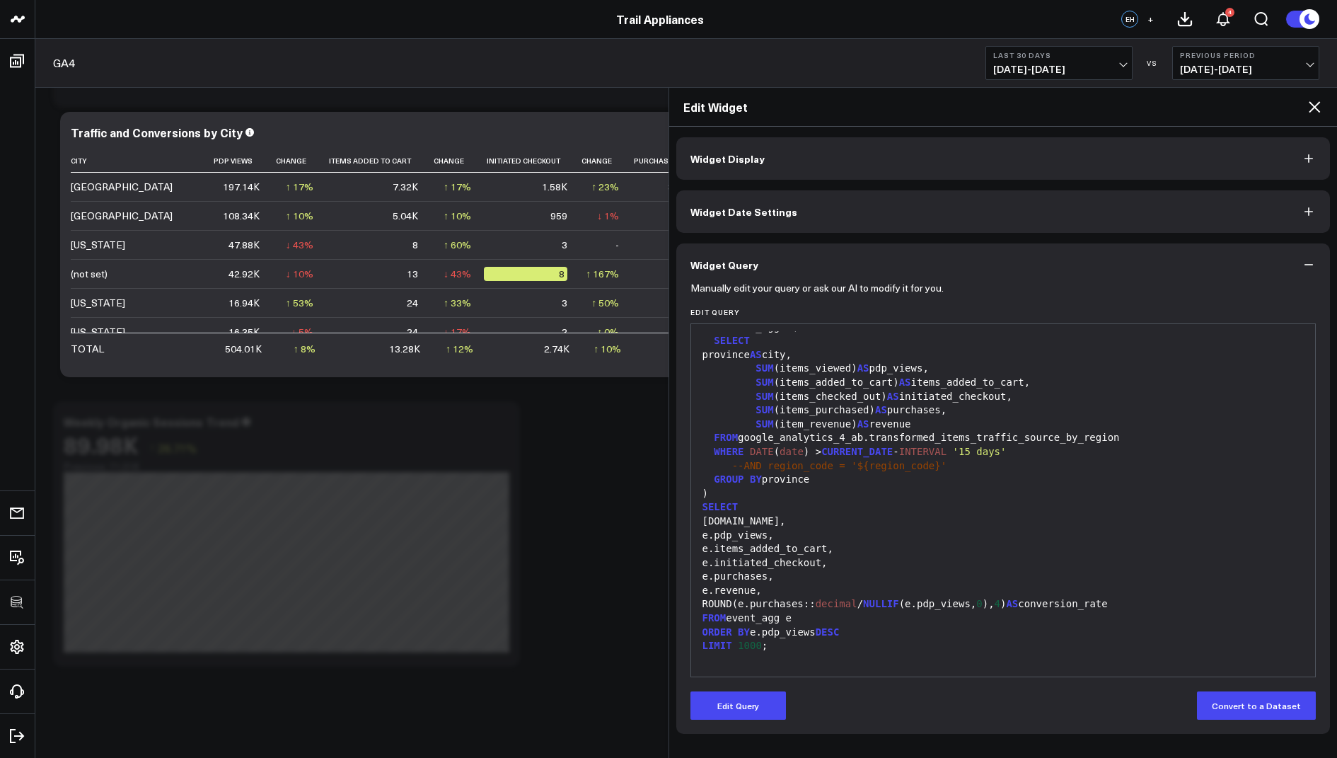
click at [1309, 100] on icon at bounding box center [1314, 106] width 17 height 17
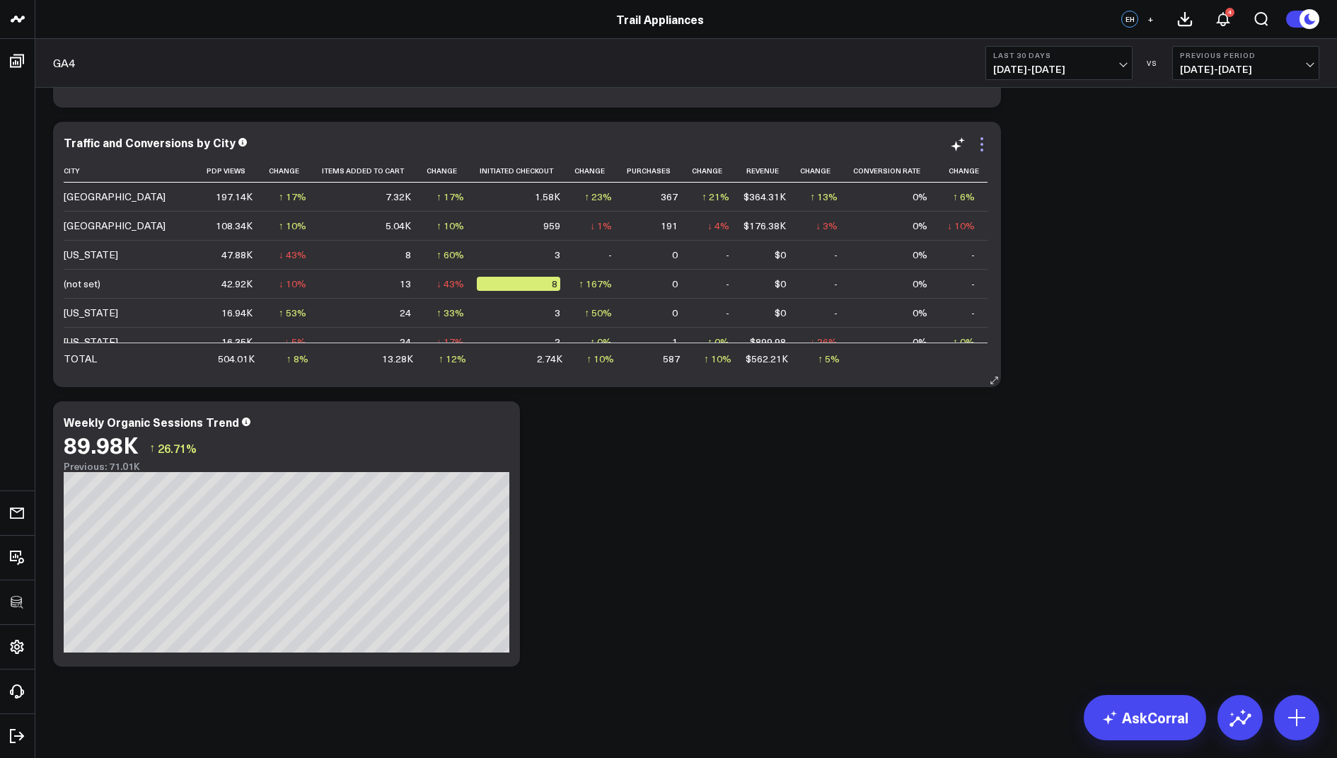
click at [980, 149] on icon at bounding box center [981, 150] width 3 height 3
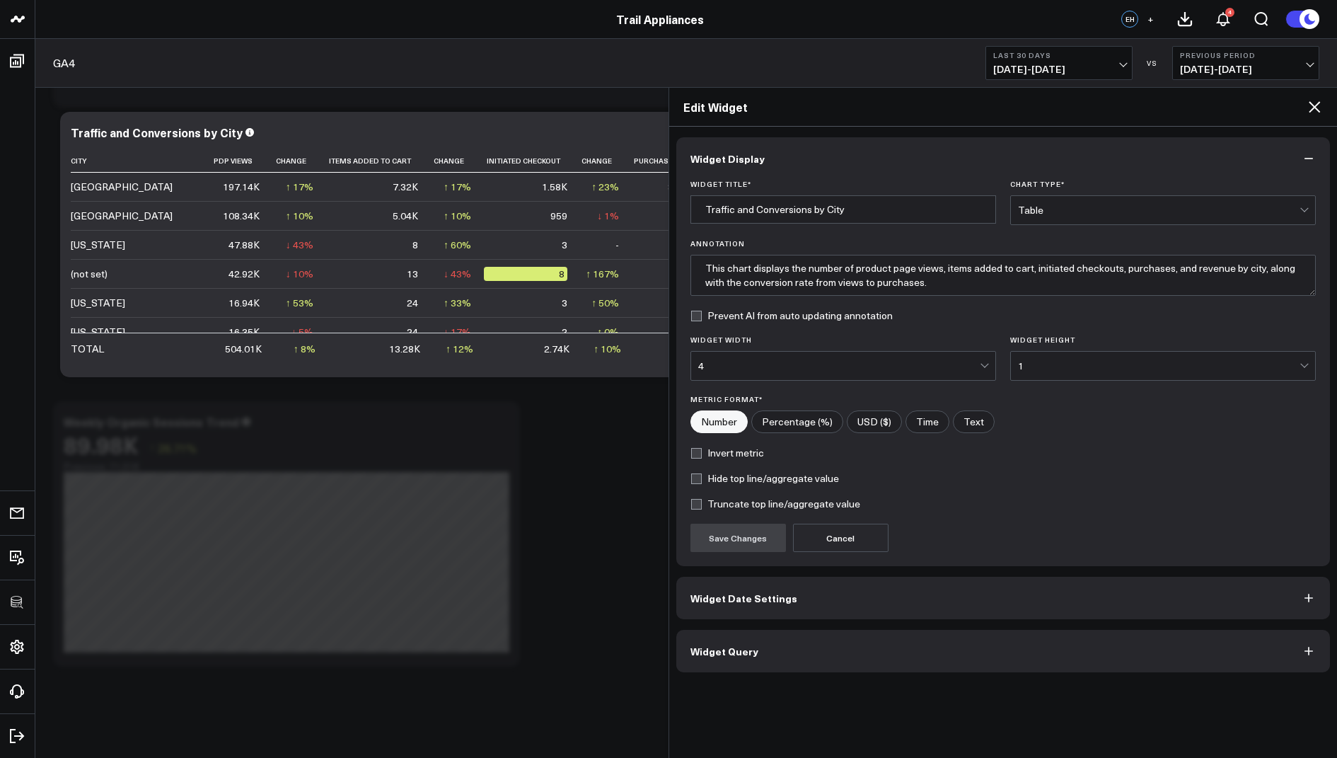
click at [726, 654] on button "Widget Query" at bounding box center [1003, 651] width 654 height 42
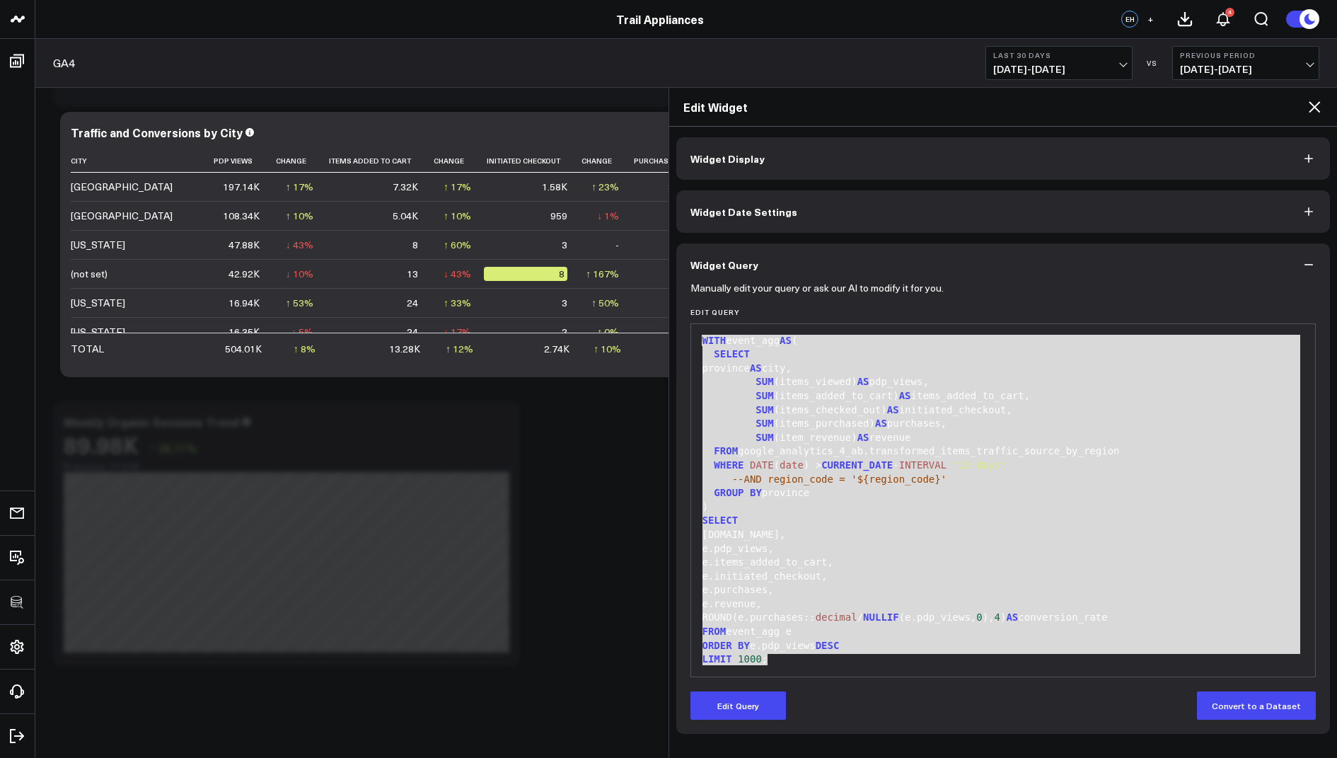
drag, startPoint x: 775, startPoint y: 645, endPoint x: 792, endPoint y: 230, distance: 415.5
click at [792, 230] on div "Widget Display Widget Date Settings Widget Query Manually edit your query or as…" at bounding box center [1003, 435] width 654 height 596
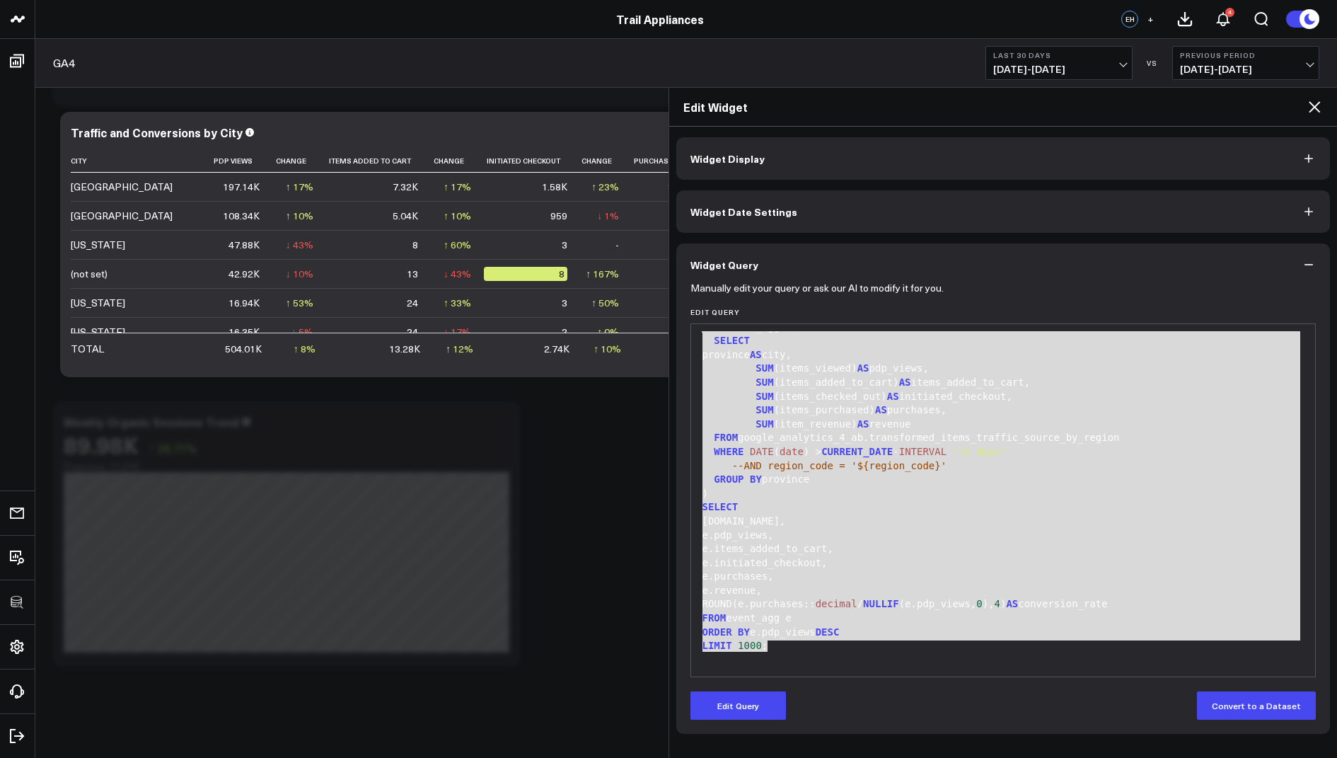
copy div "WITH event_agg AS ( SELECT province AS city, SUM (items_viewed) AS pdp_views, S…"
click at [891, 502] on div "SELECT" at bounding box center [1003, 507] width 610 height 14
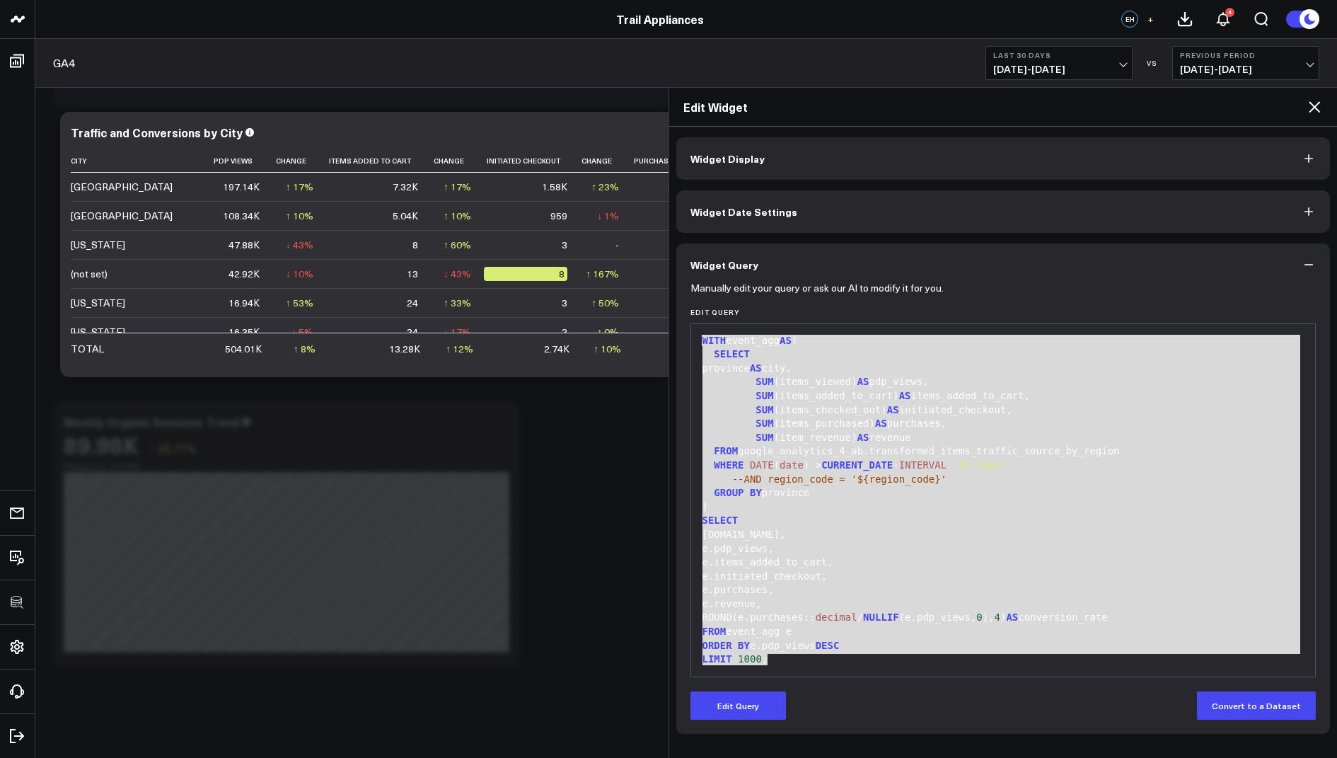
drag, startPoint x: 783, startPoint y: 647, endPoint x: 775, endPoint y: 231, distance: 416.0
click at [775, 231] on div "Widget Display Widget Date Settings Widget Query Manually edit your query or as…" at bounding box center [1003, 435] width 654 height 596
copy div "WITH event_agg AS ( SELECT province AS city, SUM (items_viewed) AS pdp_views, S…"
click at [1311, 111] on icon at bounding box center [1314, 106] width 17 height 17
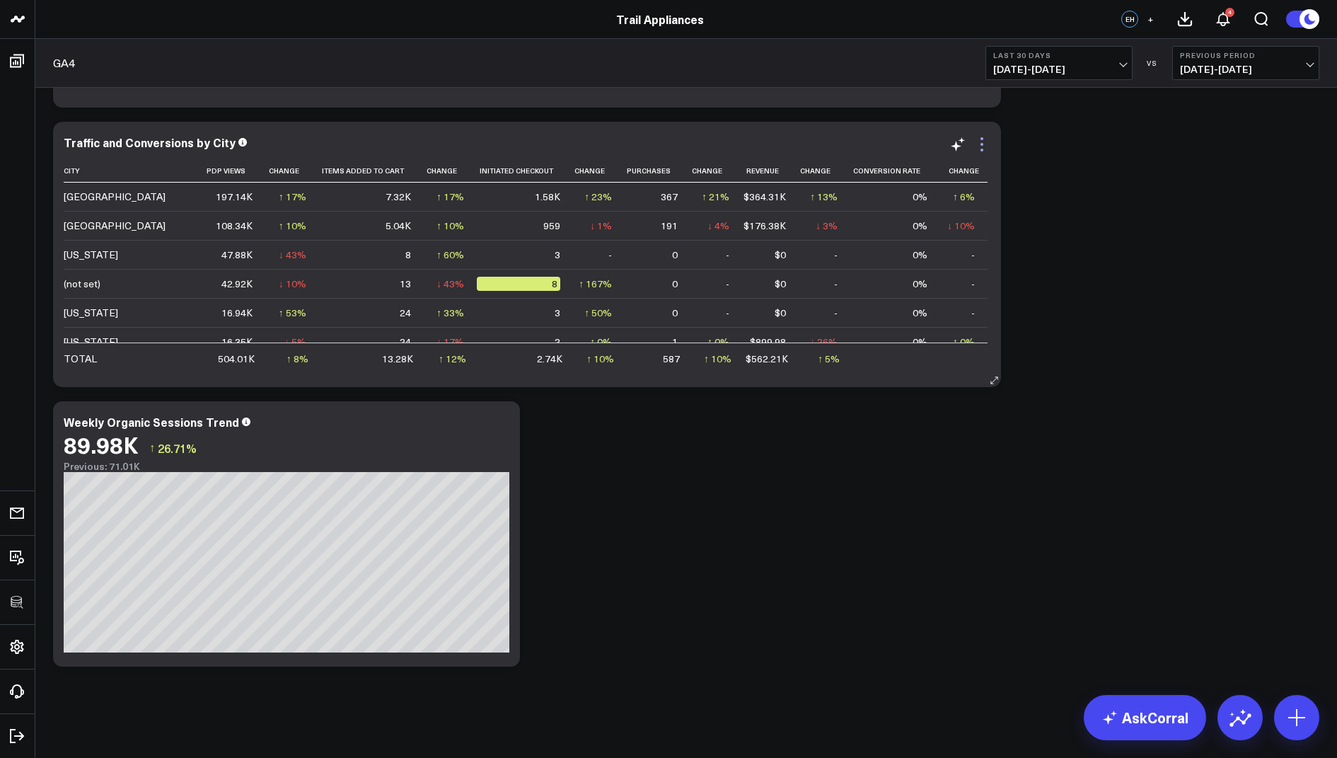
click at [980, 140] on icon at bounding box center [981, 144] width 17 height 17
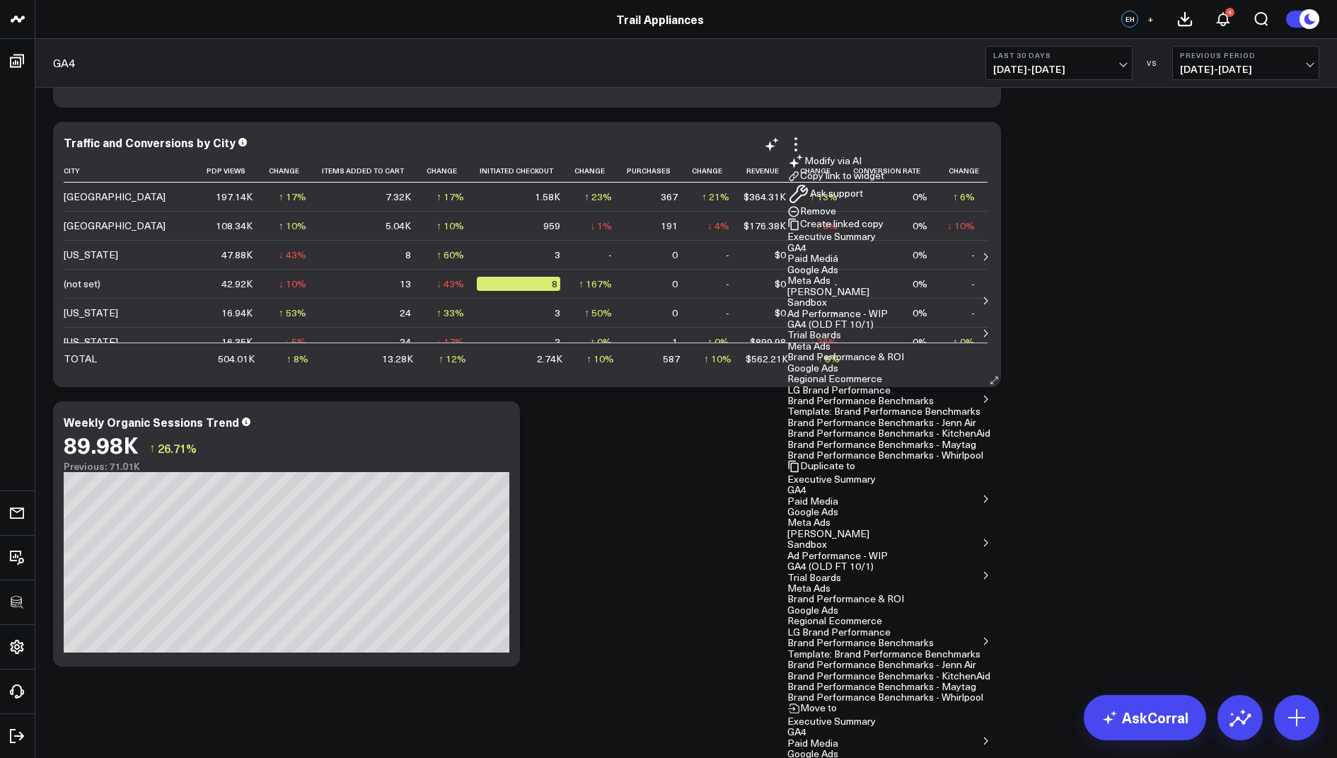
click at [806, 485] on button "GA4" at bounding box center [796, 490] width 19 height 10
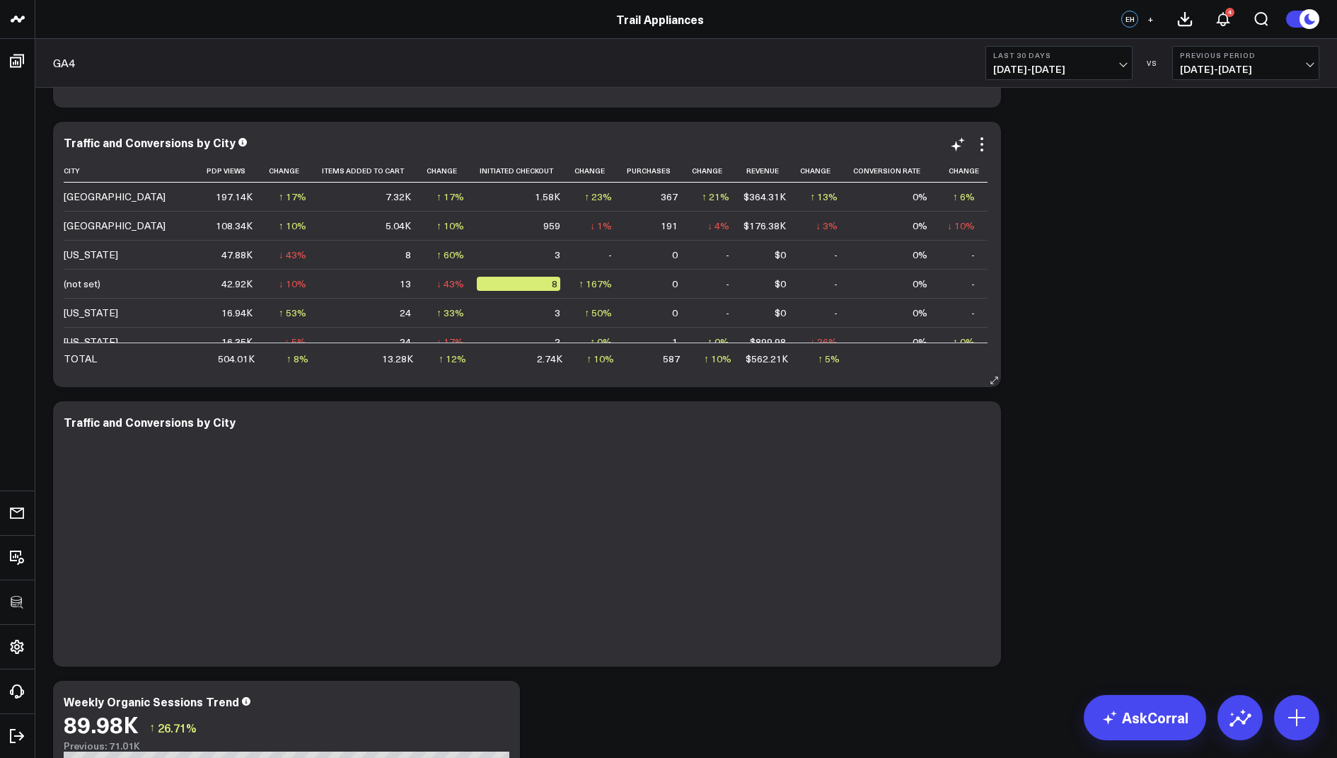
click at [172, 314] on td "[US_STATE]" at bounding box center [134, 312] width 141 height 29
click at [209, 318] on td "16.94K" at bounding box center [235, 312] width 60 height 29
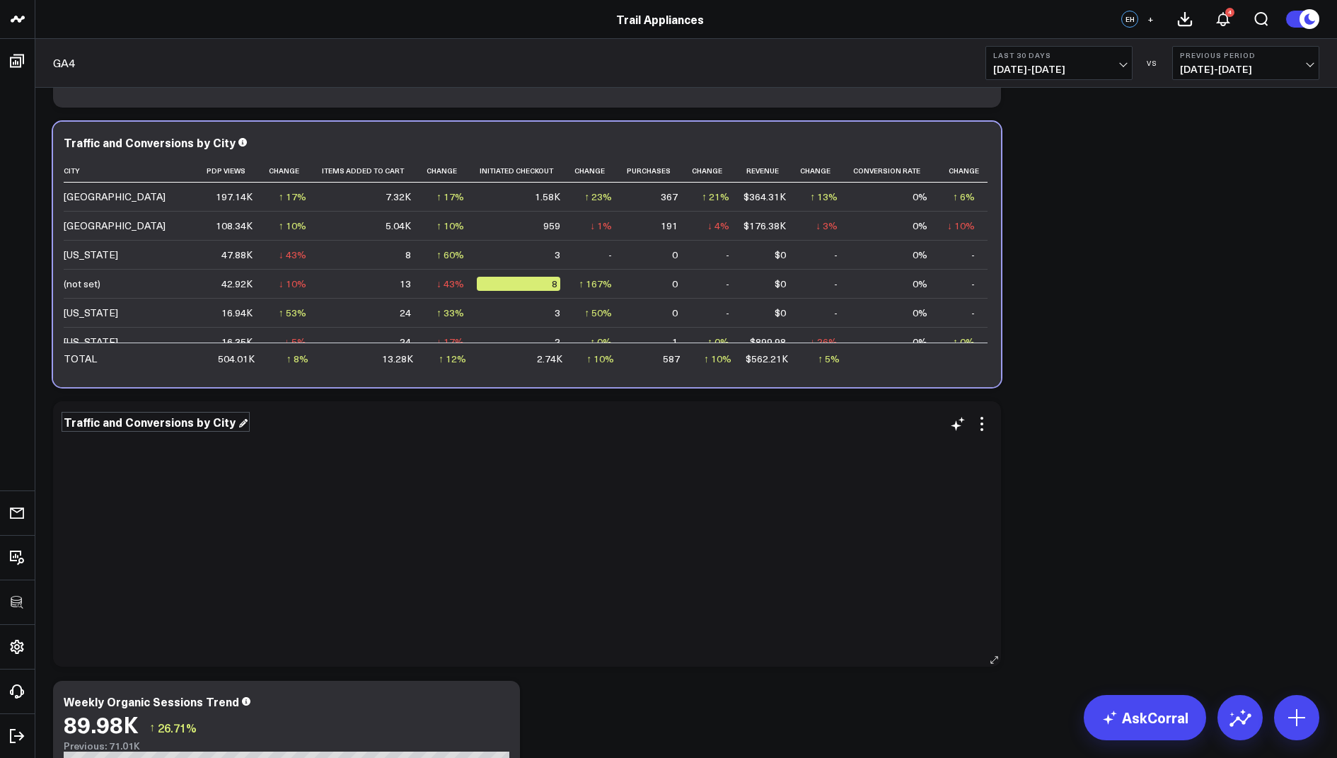
scroll to position [1856, 0]
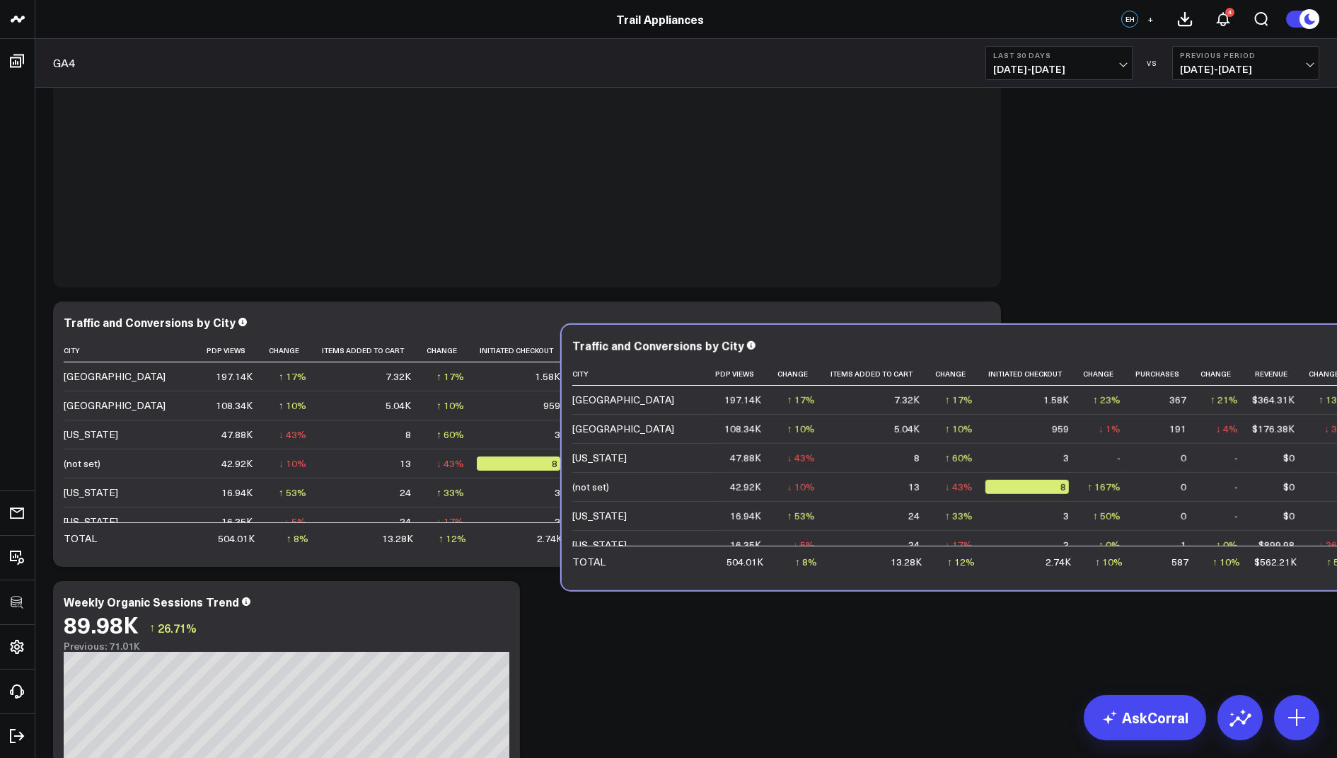
click at [625, 508] on td "[US_STATE]" at bounding box center [642, 515] width 141 height 29
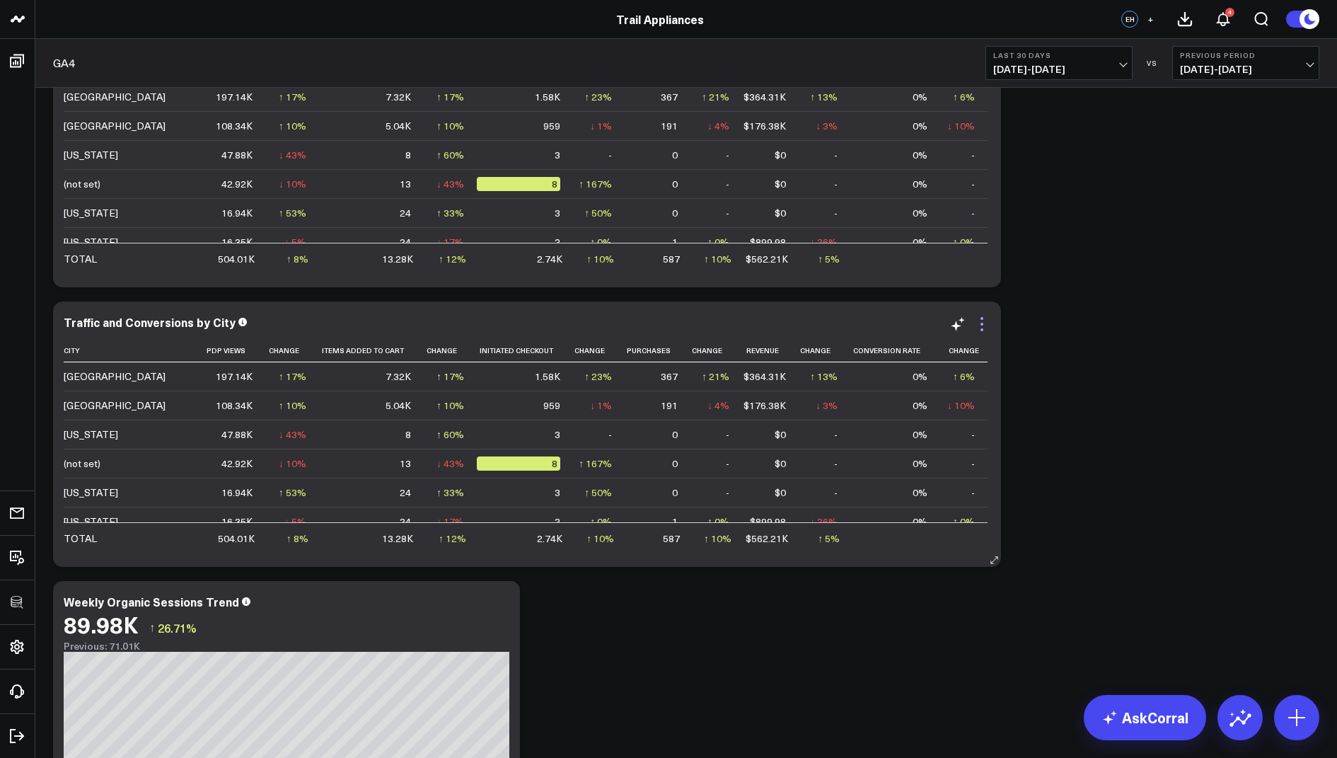
click at [983, 328] on icon at bounding box center [981, 323] width 17 height 17
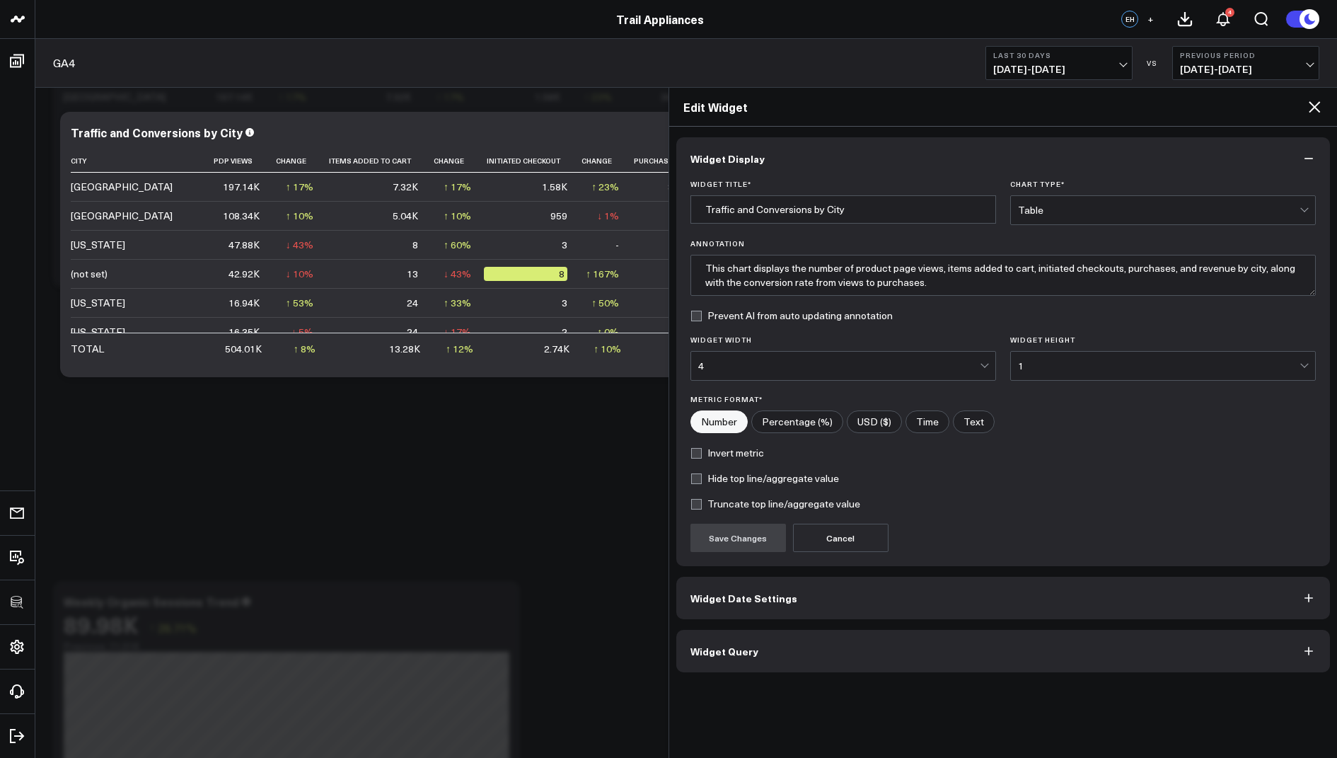
click at [1314, 105] on icon at bounding box center [1314, 106] width 17 height 17
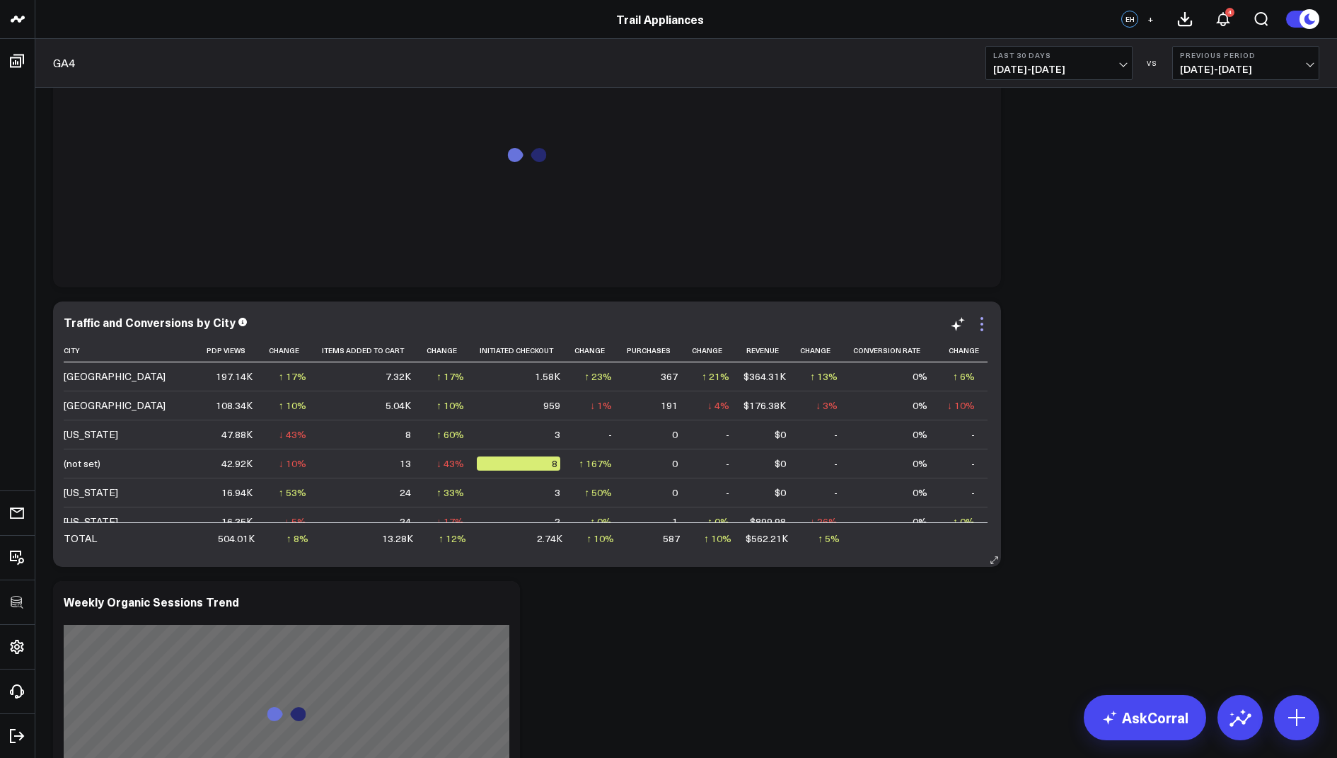
click at [982, 323] on icon at bounding box center [981, 324] width 3 height 3
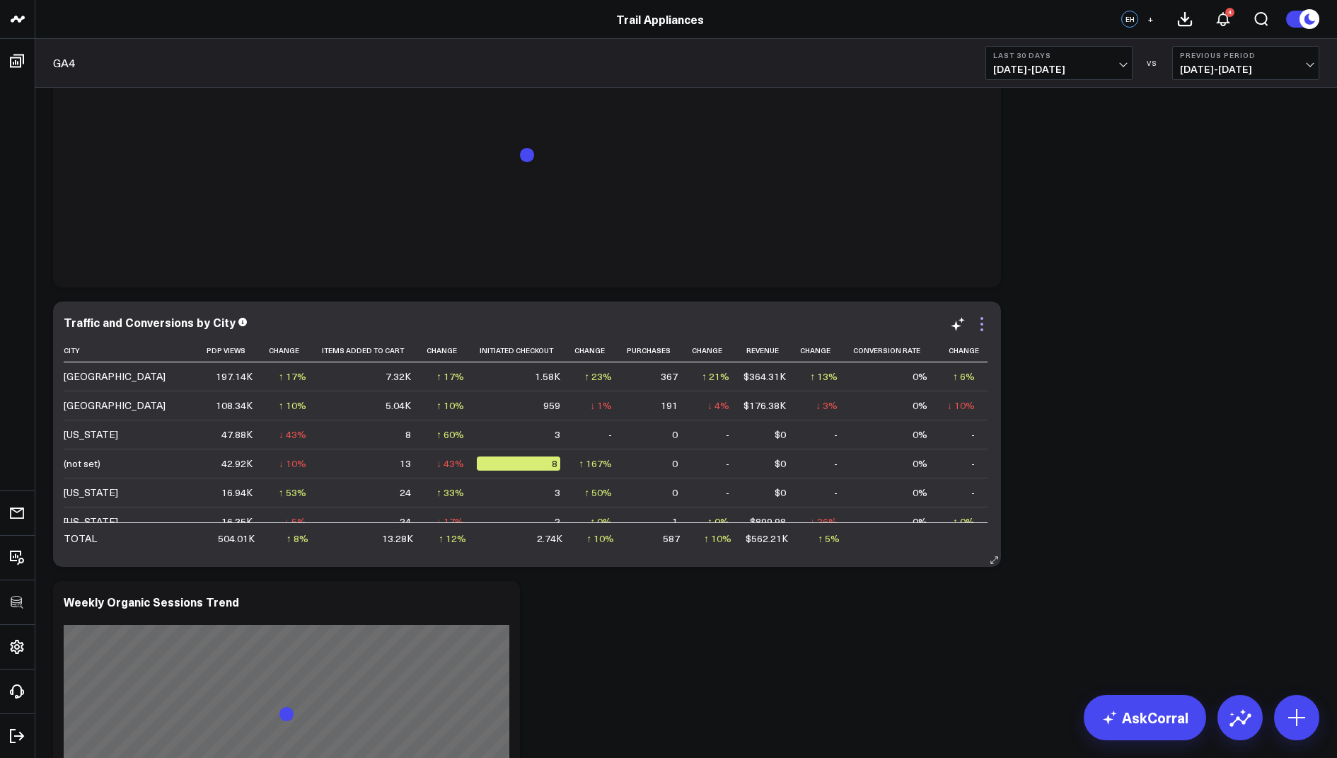
click at [987, 325] on icon at bounding box center [981, 323] width 17 height 17
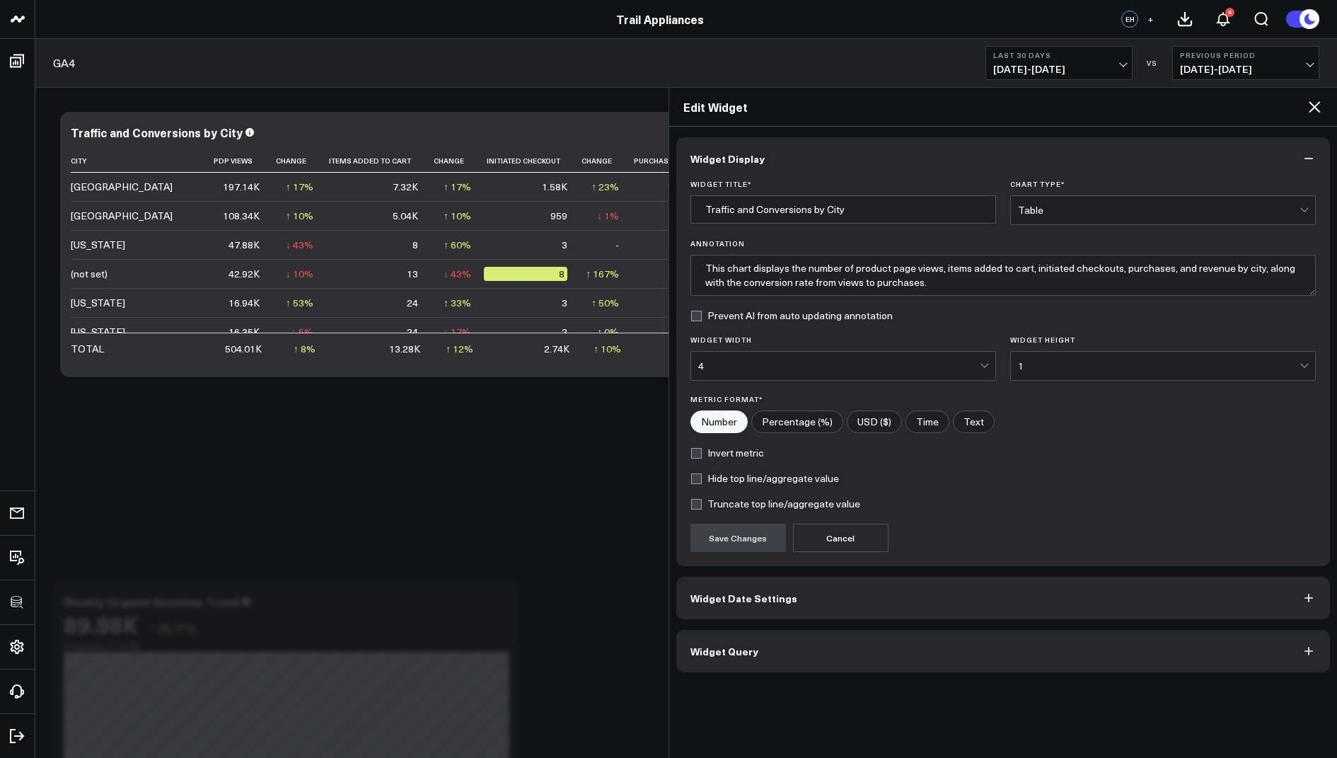
click at [709, 662] on button "Widget Query" at bounding box center [1003, 651] width 654 height 42
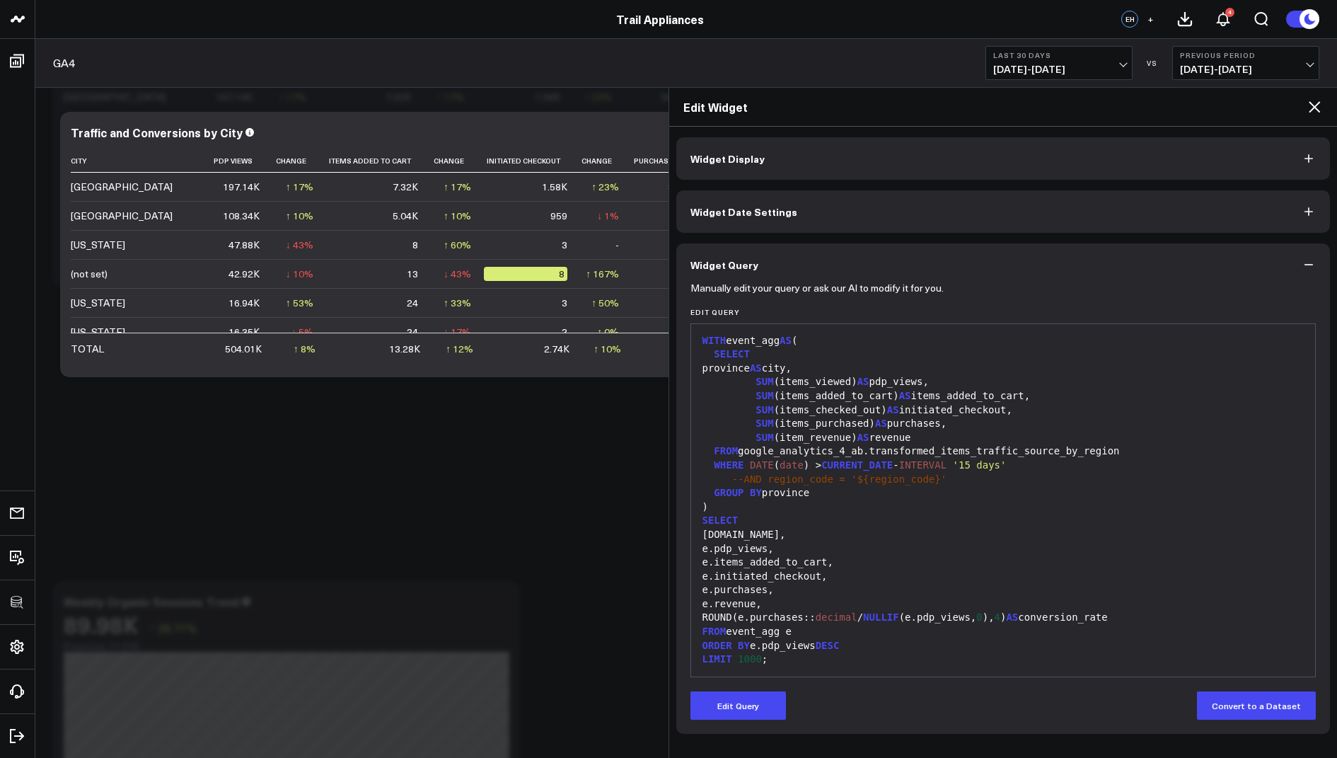
click at [720, 700] on button "Edit Query" at bounding box center [737, 705] width 95 height 28
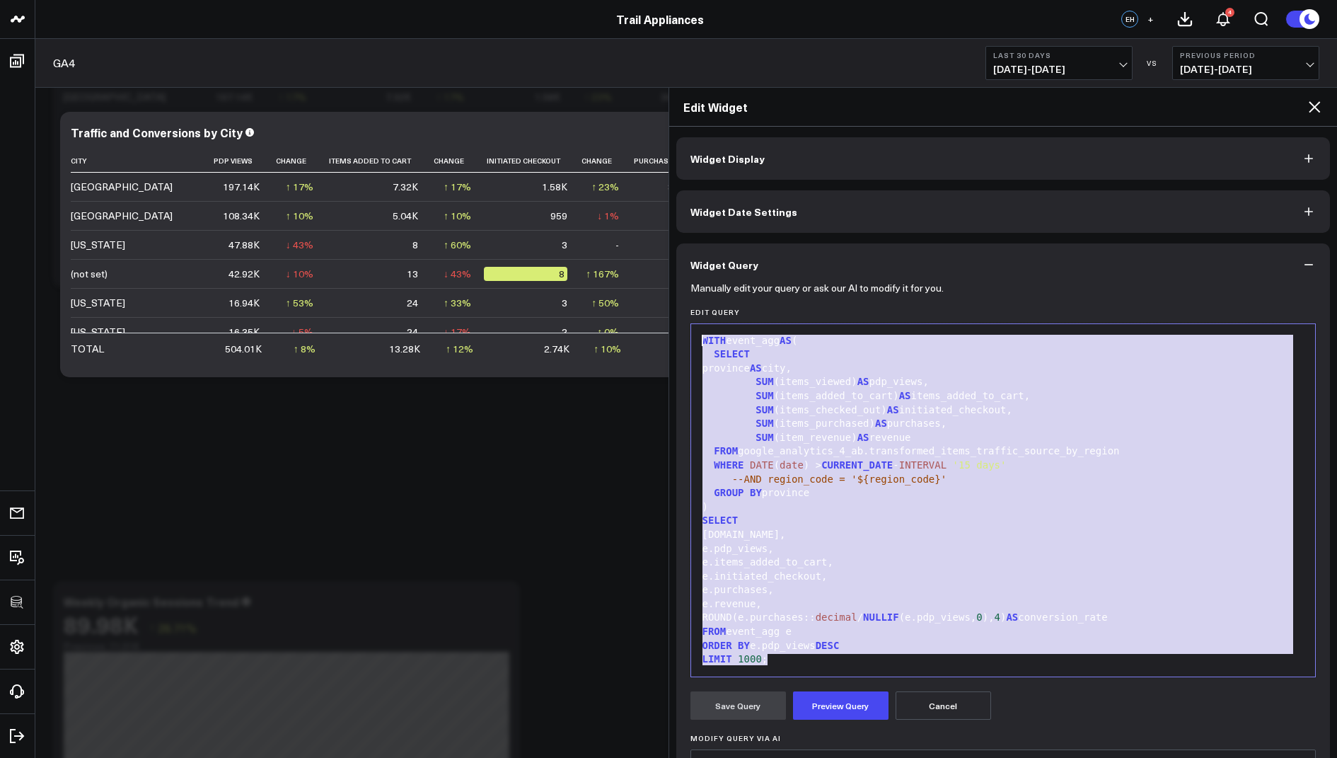
drag, startPoint x: 778, startPoint y: 643, endPoint x: 844, endPoint y: 250, distance: 398.8
click at [844, 250] on div "Widget Query Manually edit your query or ask our AI to modify it for you. Edit …" at bounding box center [1003, 576] width 654 height 666
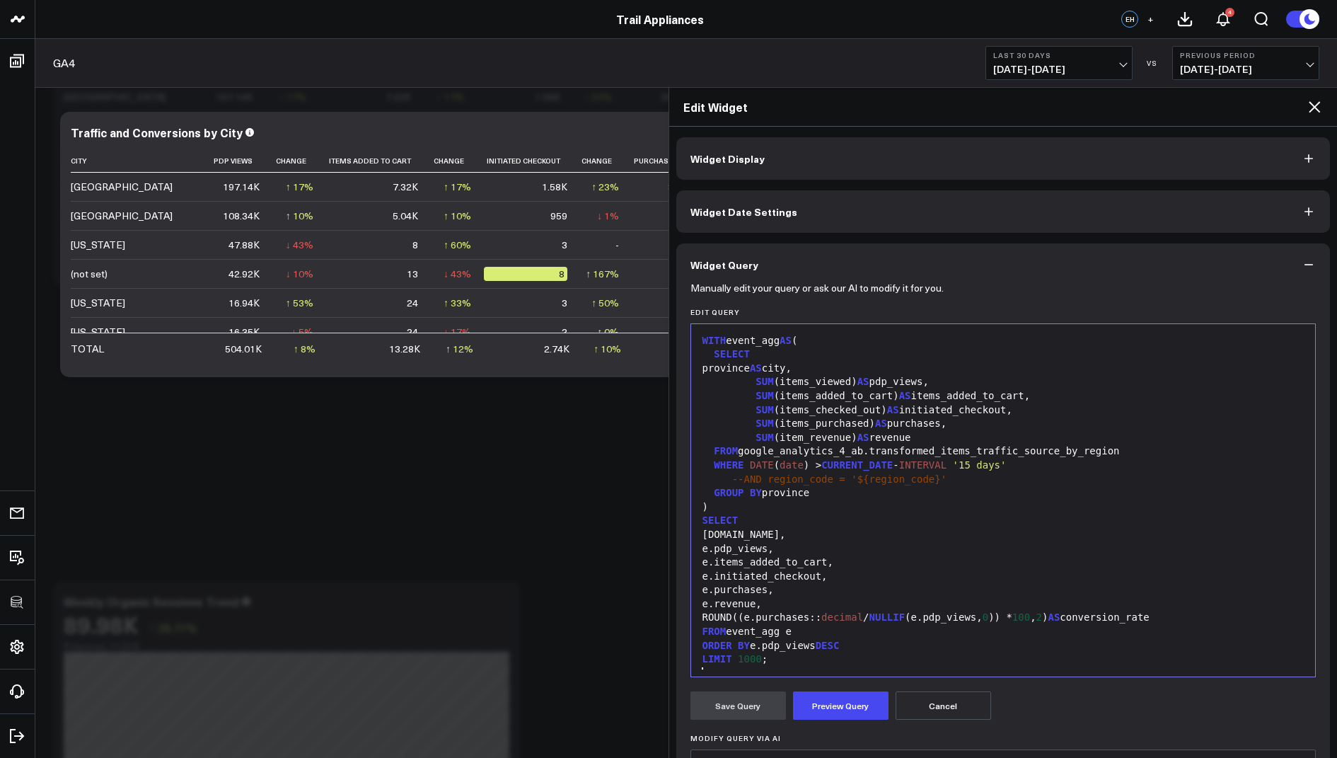
scroll to position [13, 0]
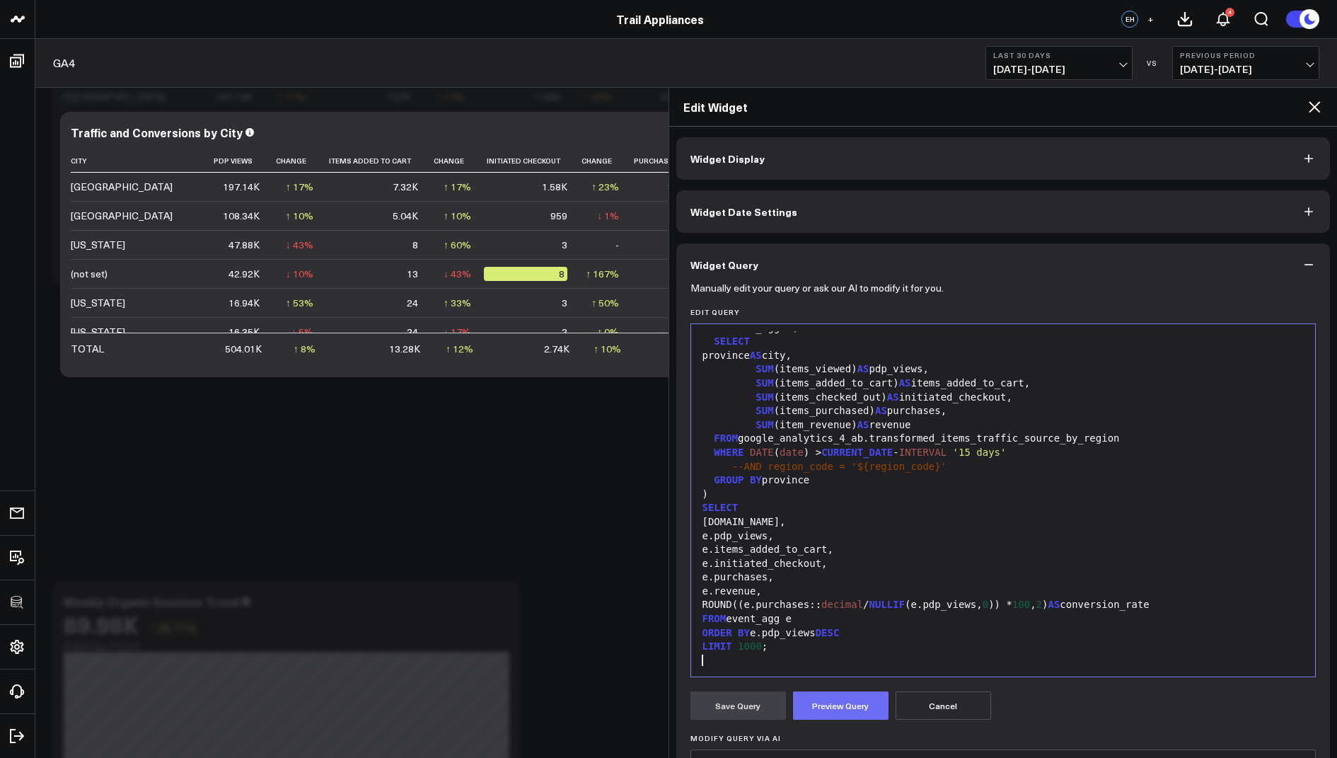
click at [831, 705] on button "Preview Query" at bounding box center [840, 705] width 95 height 28
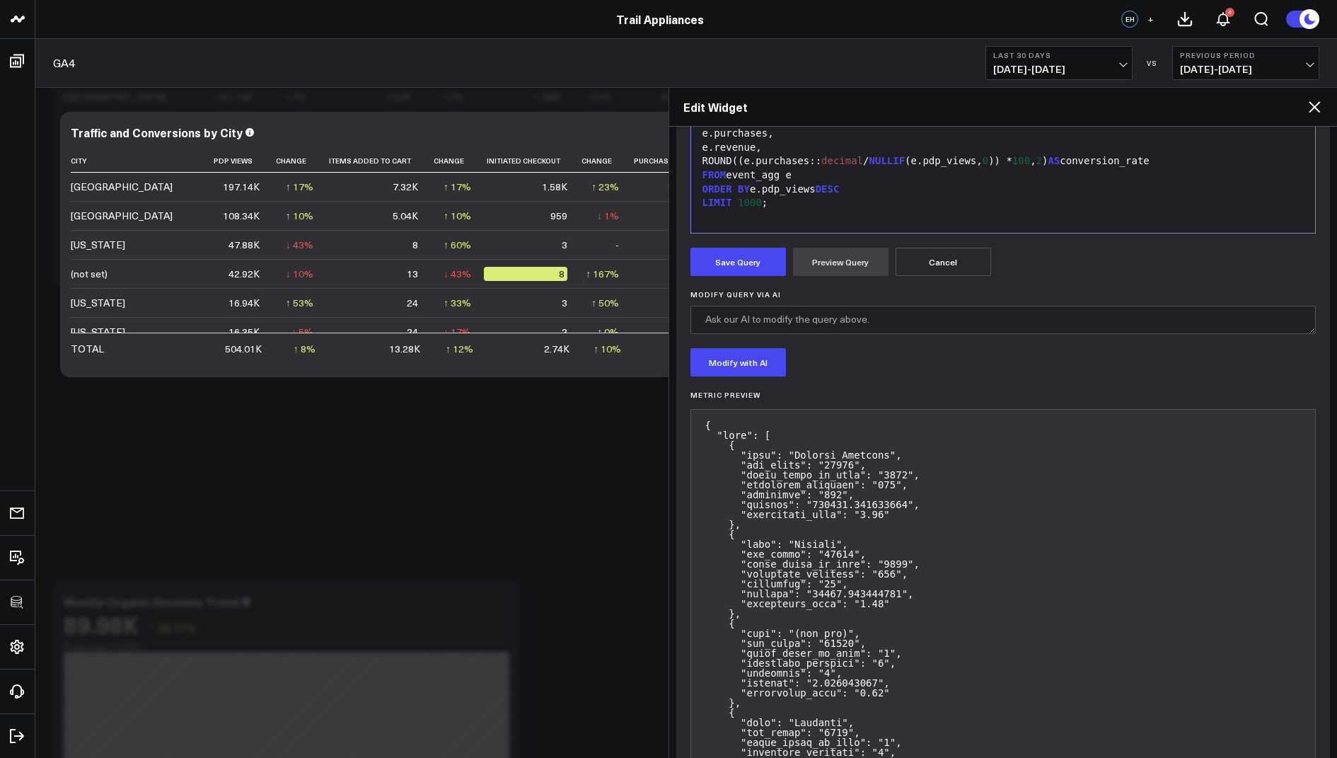
scroll to position [443, 0]
click at [738, 265] on button "Save Query" at bounding box center [737, 262] width 95 height 28
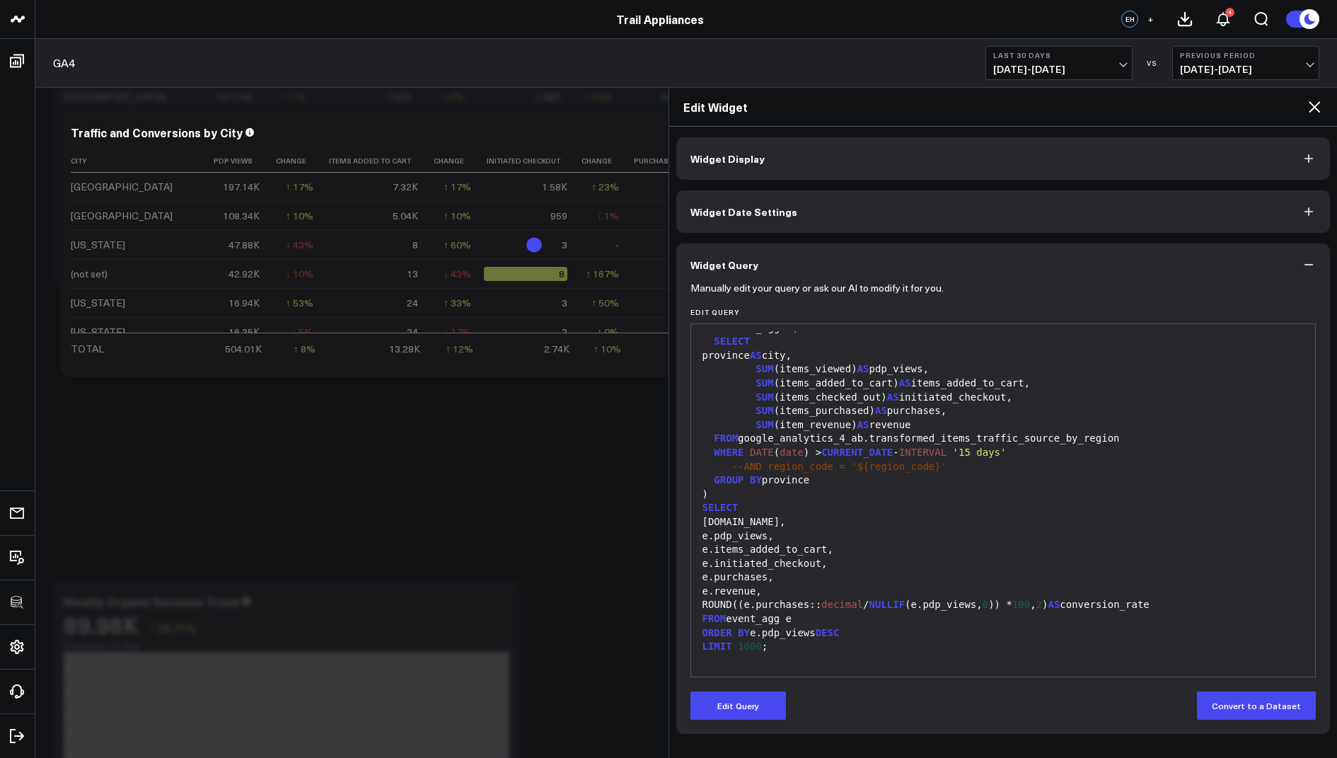
scroll to position [0, 0]
click at [1314, 105] on icon at bounding box center [1314, 106] width 11 height 11
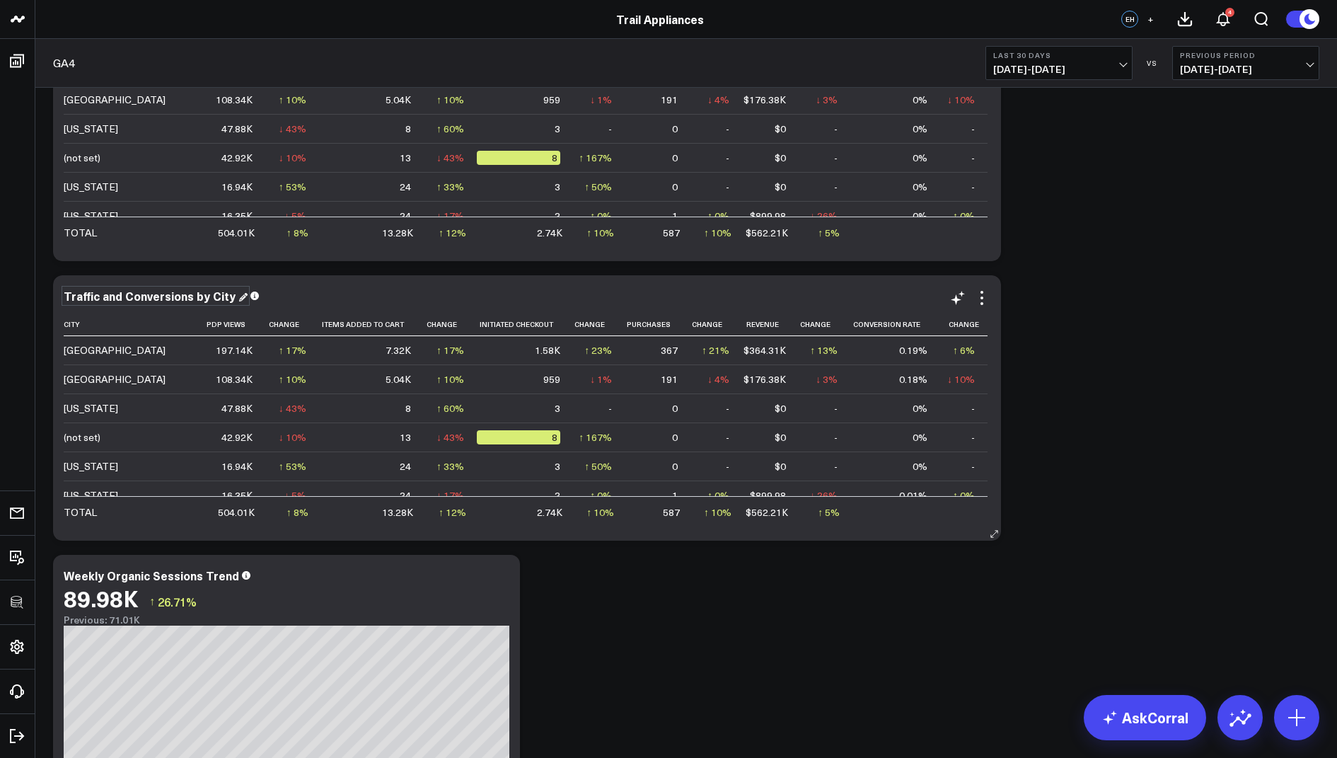
click at [223, 293] on div "Traffic and Conversions by City" at bounding box center [156, 296] width 184 height 16
click at [983, 295] on icon at bounding box center [981, 297] width 17 height 17
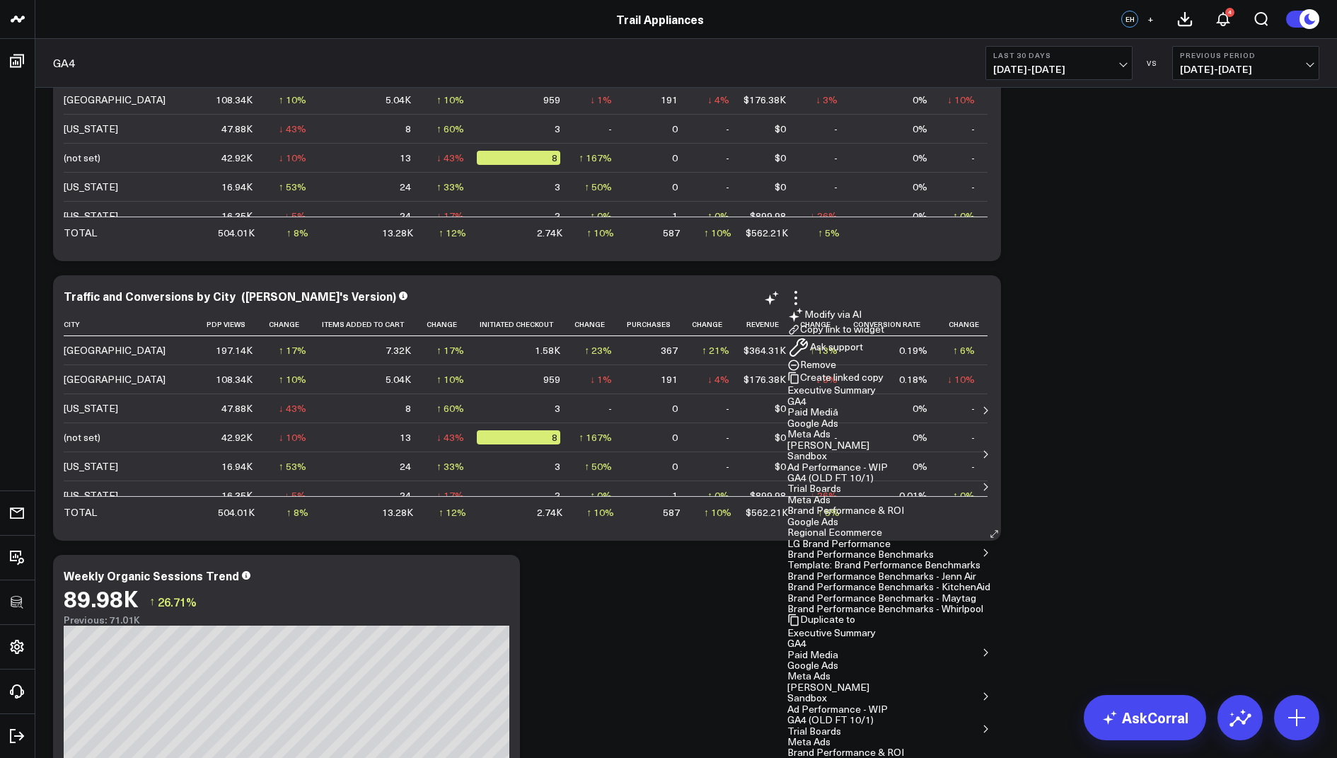
click at [884, 336] on button "Copy link to widget" at bounding box center [835, 329] width 97 height 13
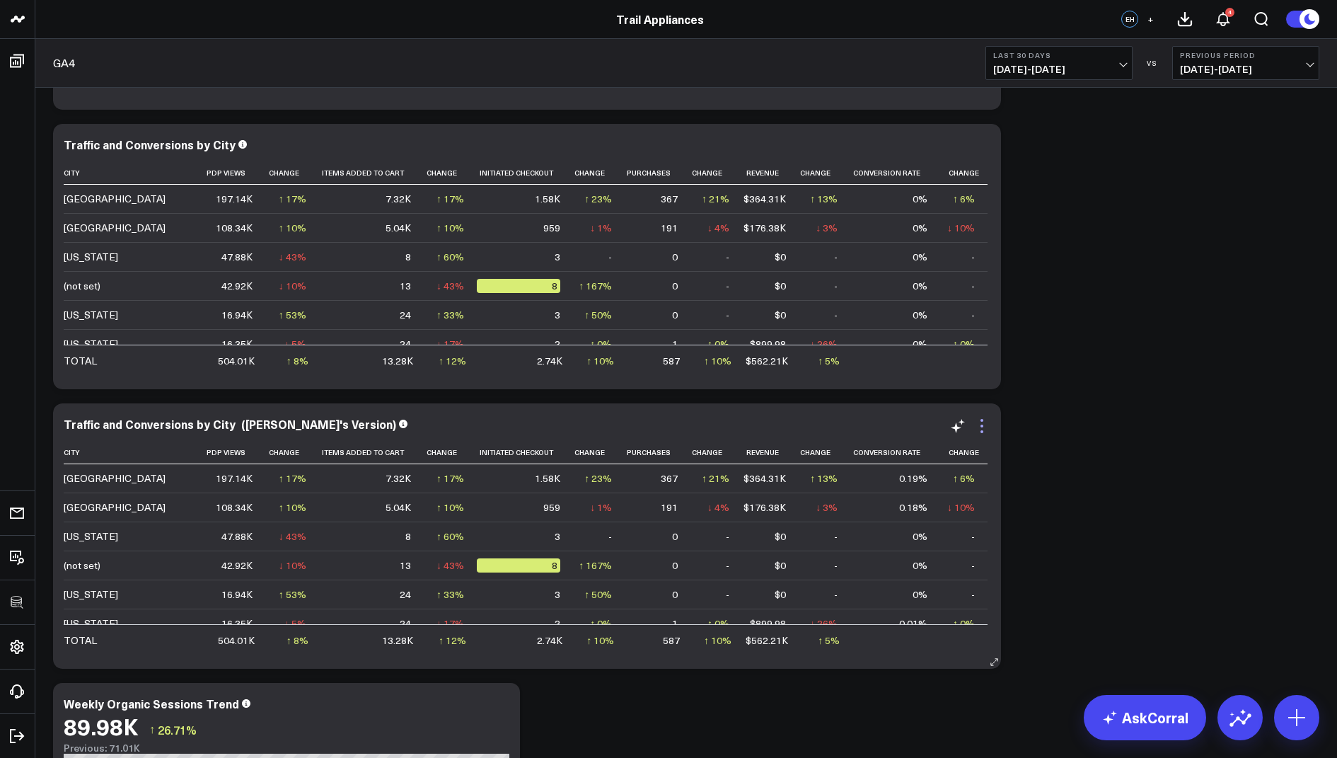
click at [987, 427] on icon at bounding box center [981, 425] width 17 height 17
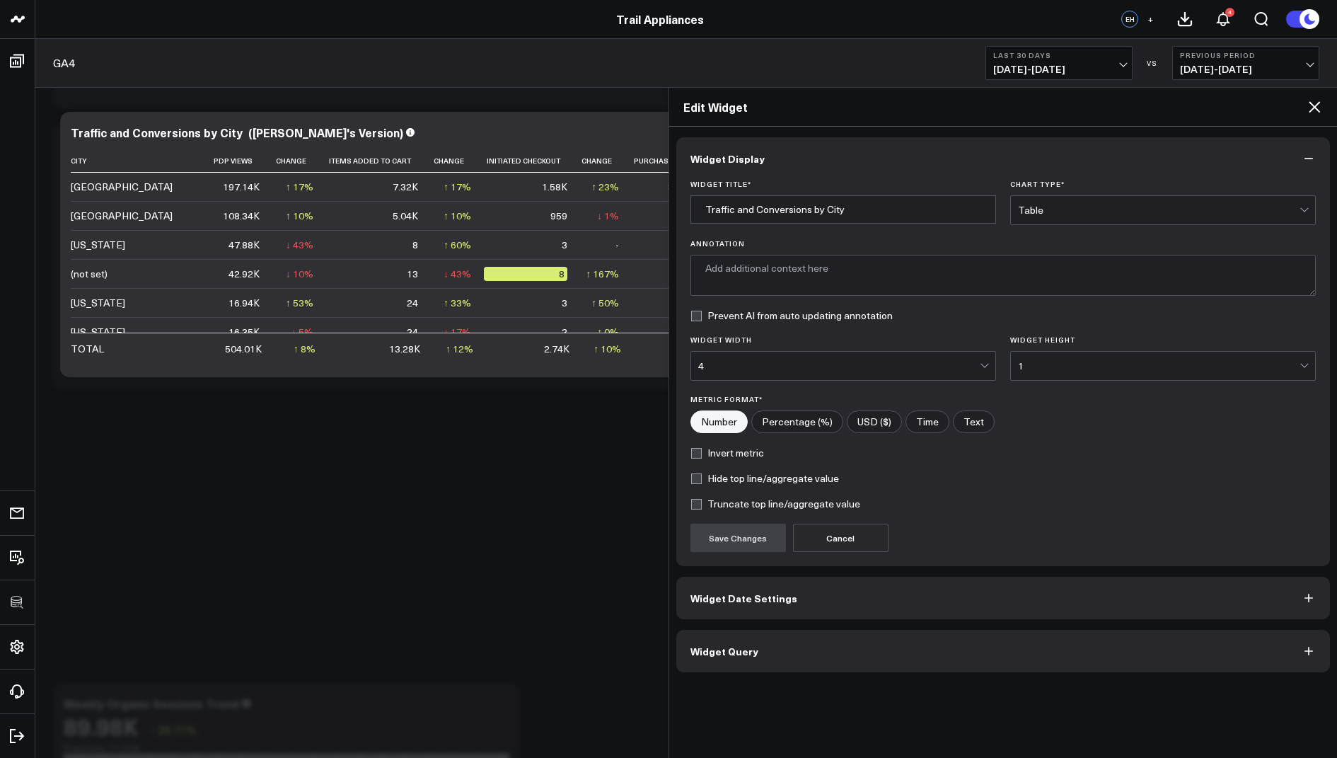
type input "Traffic and Conversions by City (Alina's Version)"
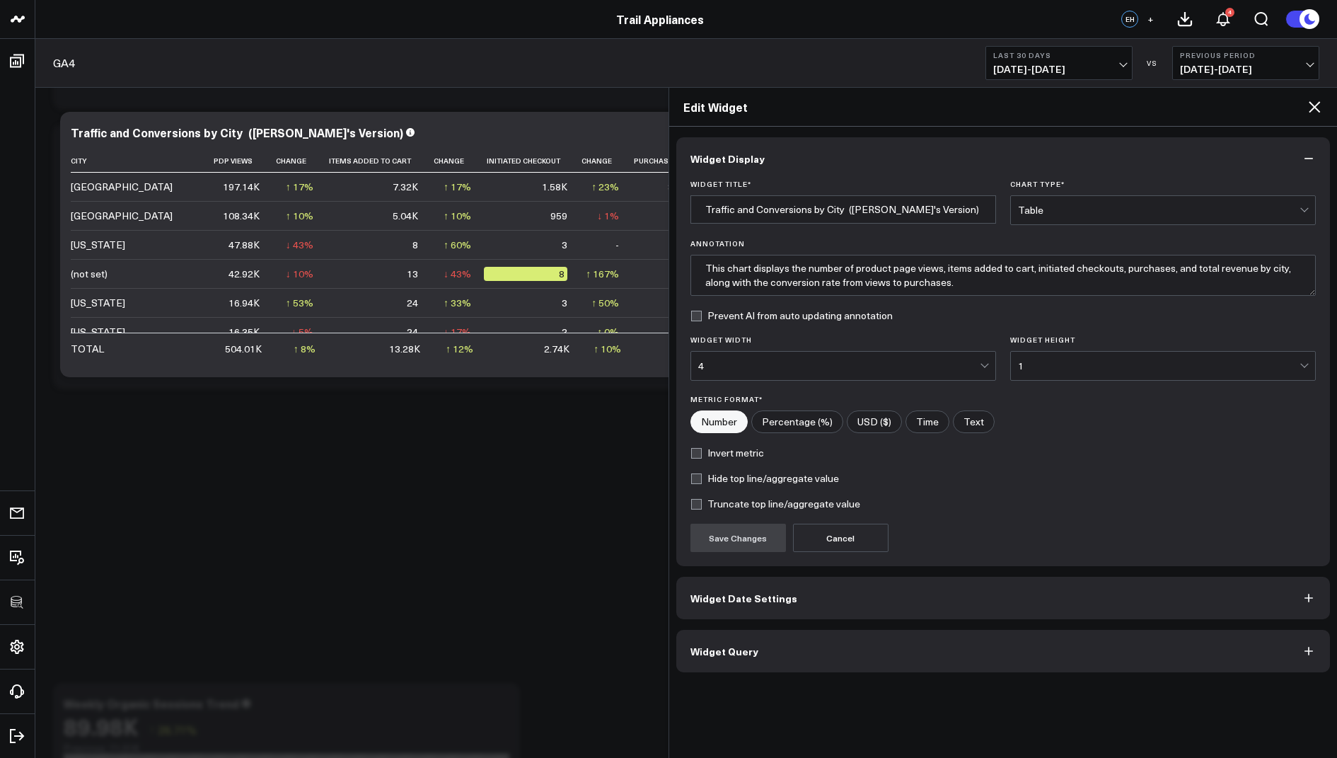
click at [721, 652] on span "Widget Query" at bounding box center [724, 650] width 68 height 11
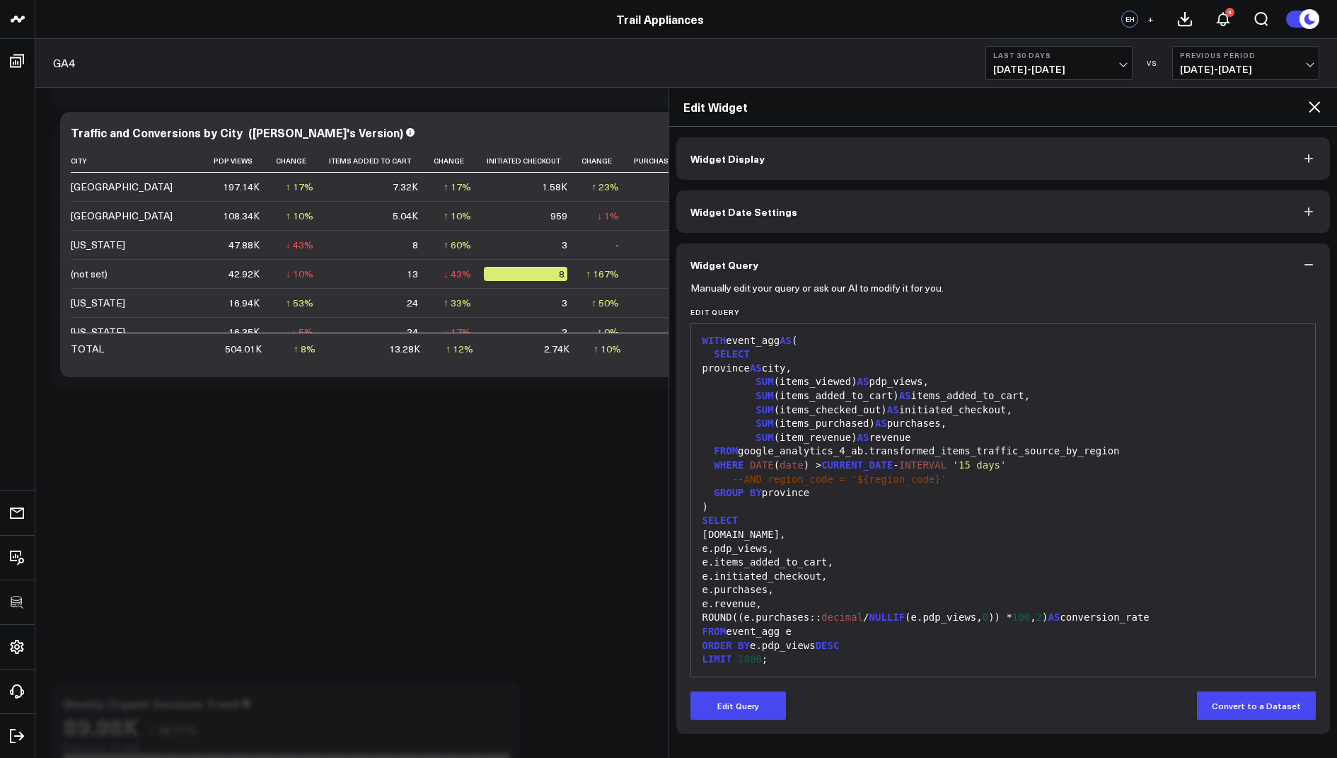
click at [1315, 100] on icon at bounding box center [1314, 106] width 17 height 17
